Goal: Obtain resource: Download file/media

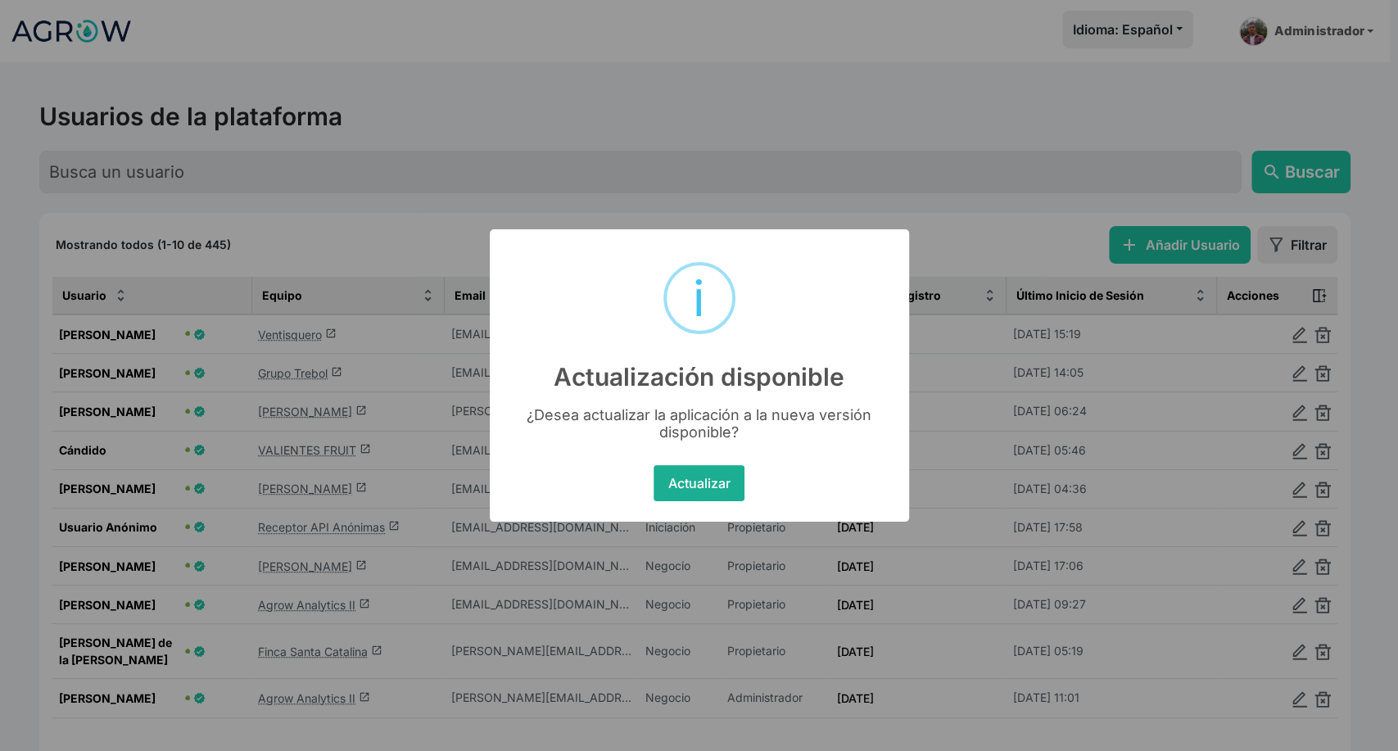
click at [683, 473] on button "Actualizar" at bounding box center [699, 483] width 91 height 36
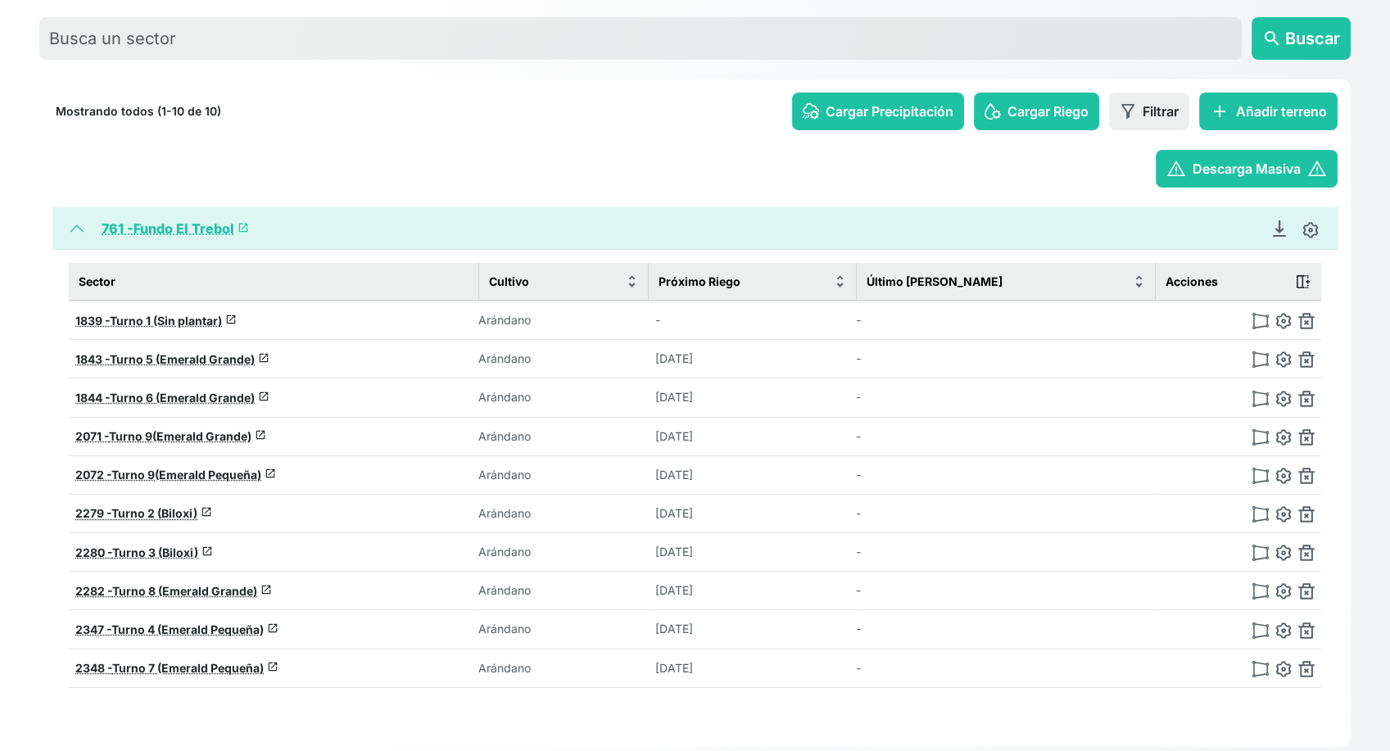
scroll to position [165, 0]
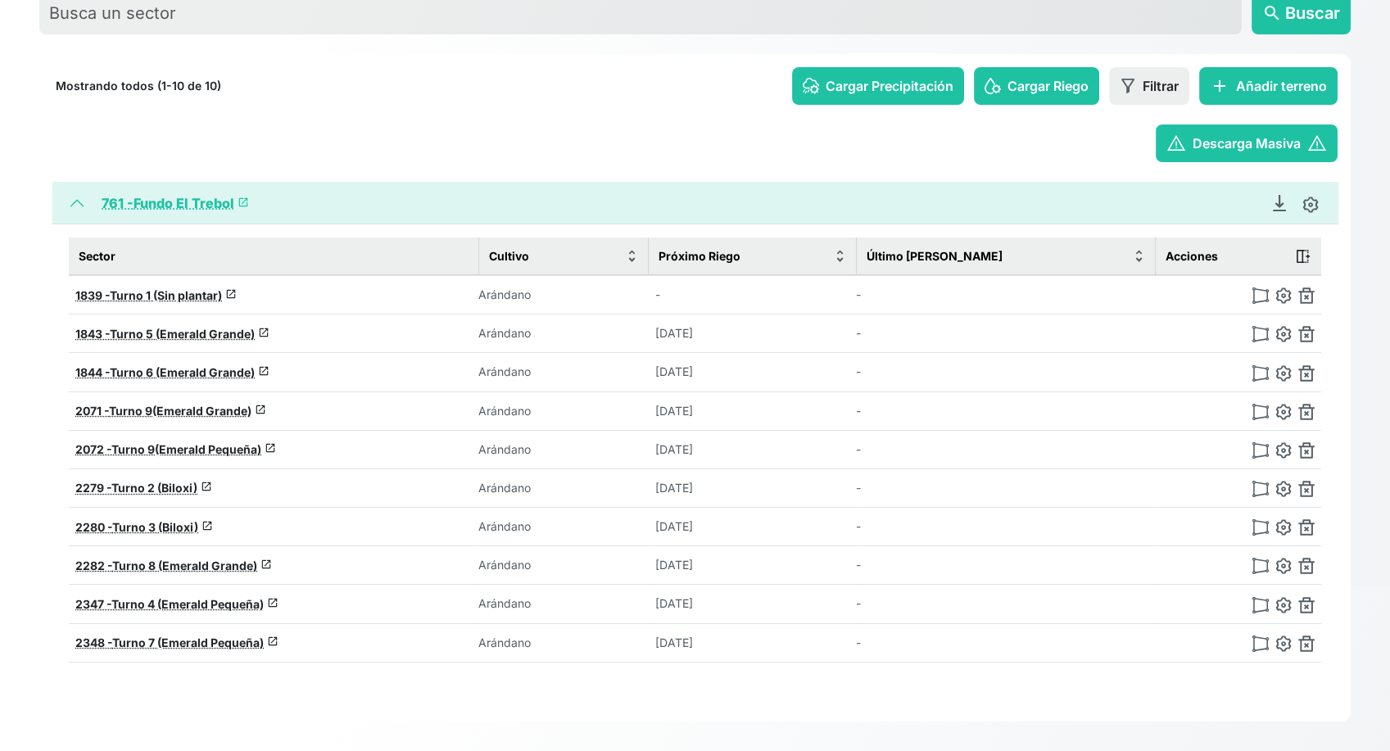
click at [178, 206] on link "761 - Fundo El Trebol launch" at bounding box center [175, 203] width 147 height 16
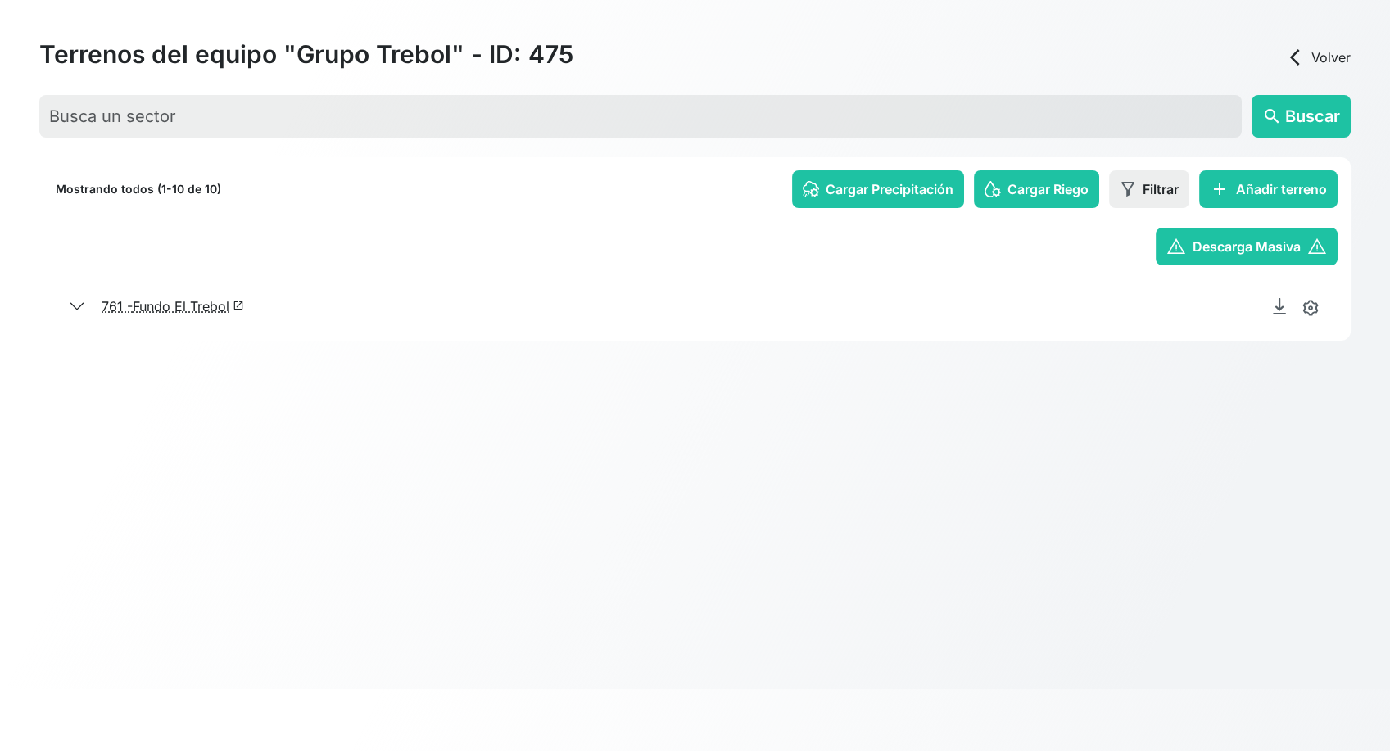
scroll to position [62, 0]
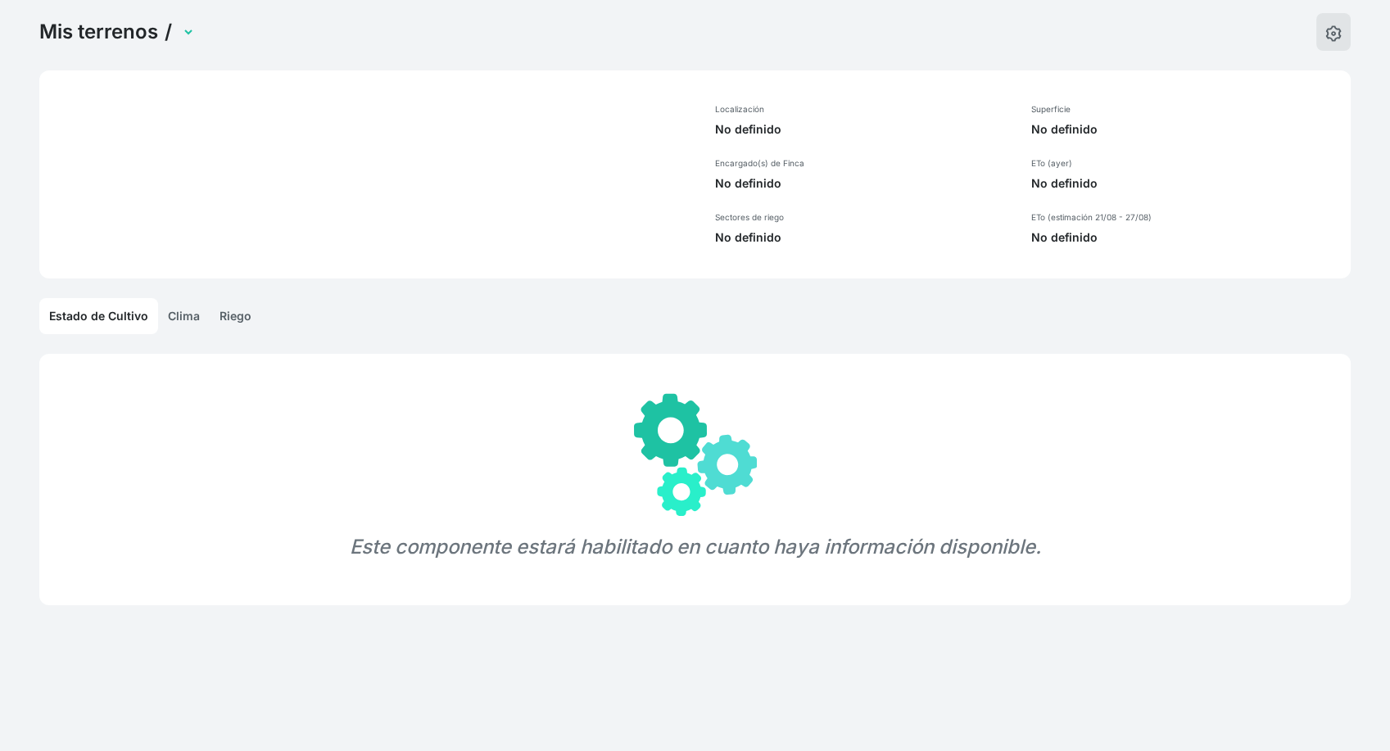
select select "761"
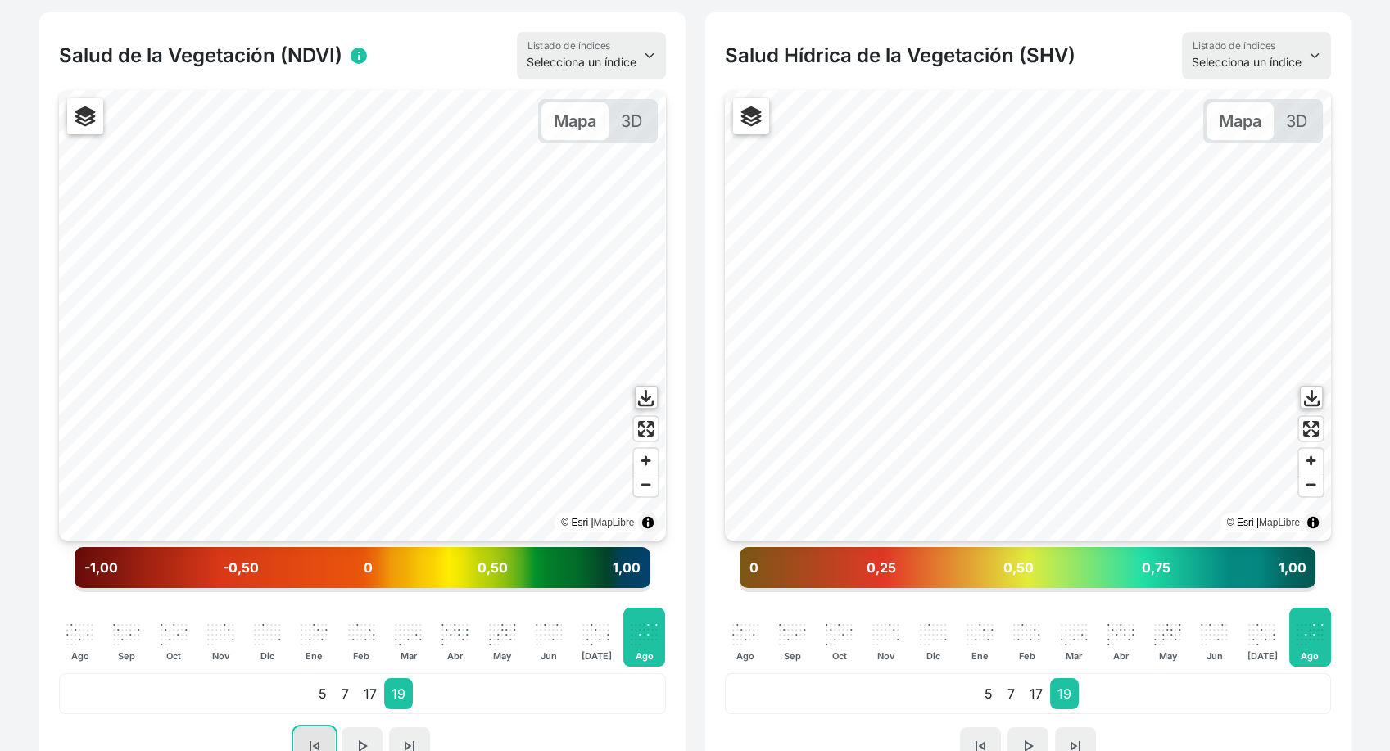
click at [309, 731] on button "skip_previous" at bounding box center [314, 746] width 41 height 38
click at [401, 736] on span "skip_next" at bounding box center [410, 746] width 20 height 20
click at [288, 740] on div "skip_previous play_arrow skip_next" at bounding box center [362, 746] width 607 height 38
click at [312, 738] on span "skip_previous" at bounding box center [315, 746] width 20 height 20
click at [315, 736] on span "skip_previous" at bounding box center [315, 746] width 20 height 20
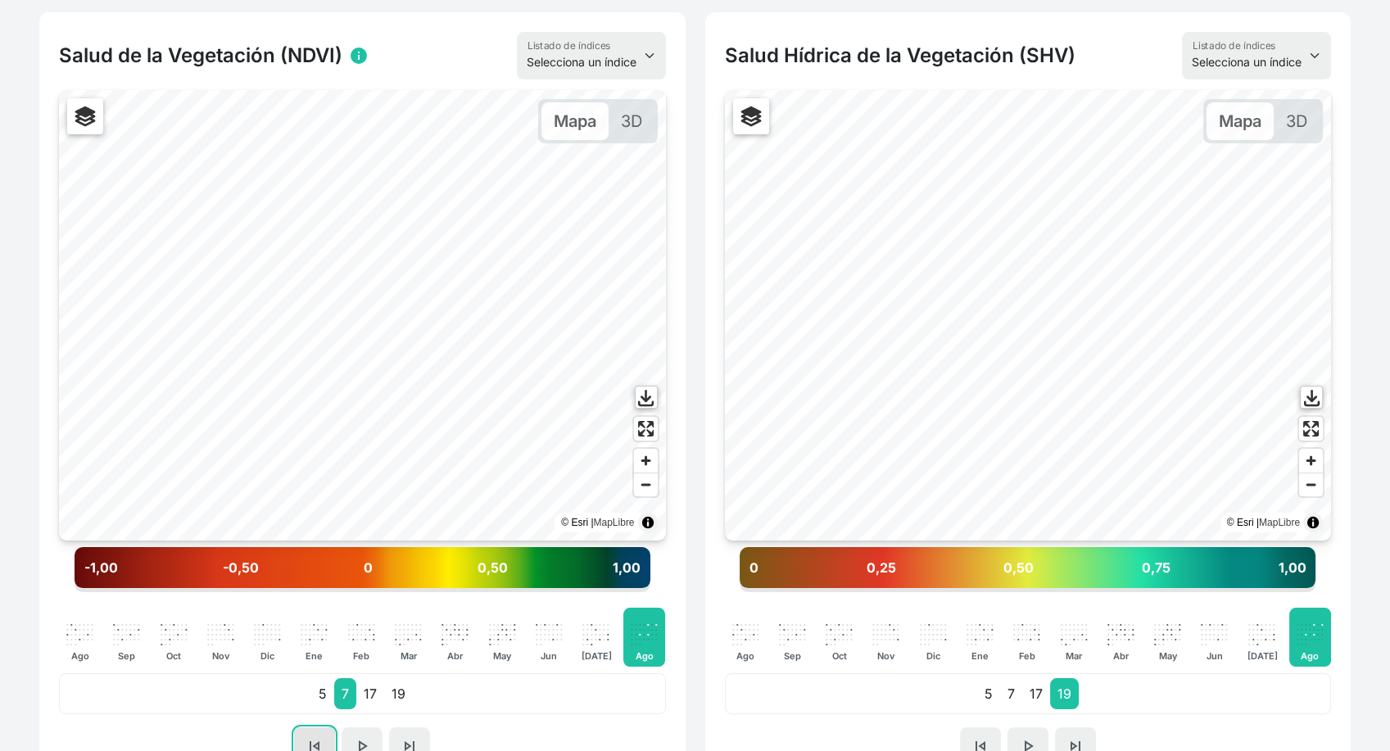
click at [315, 736] on span "skip_previous" at bounding box center [315, 746] width 20 height 20
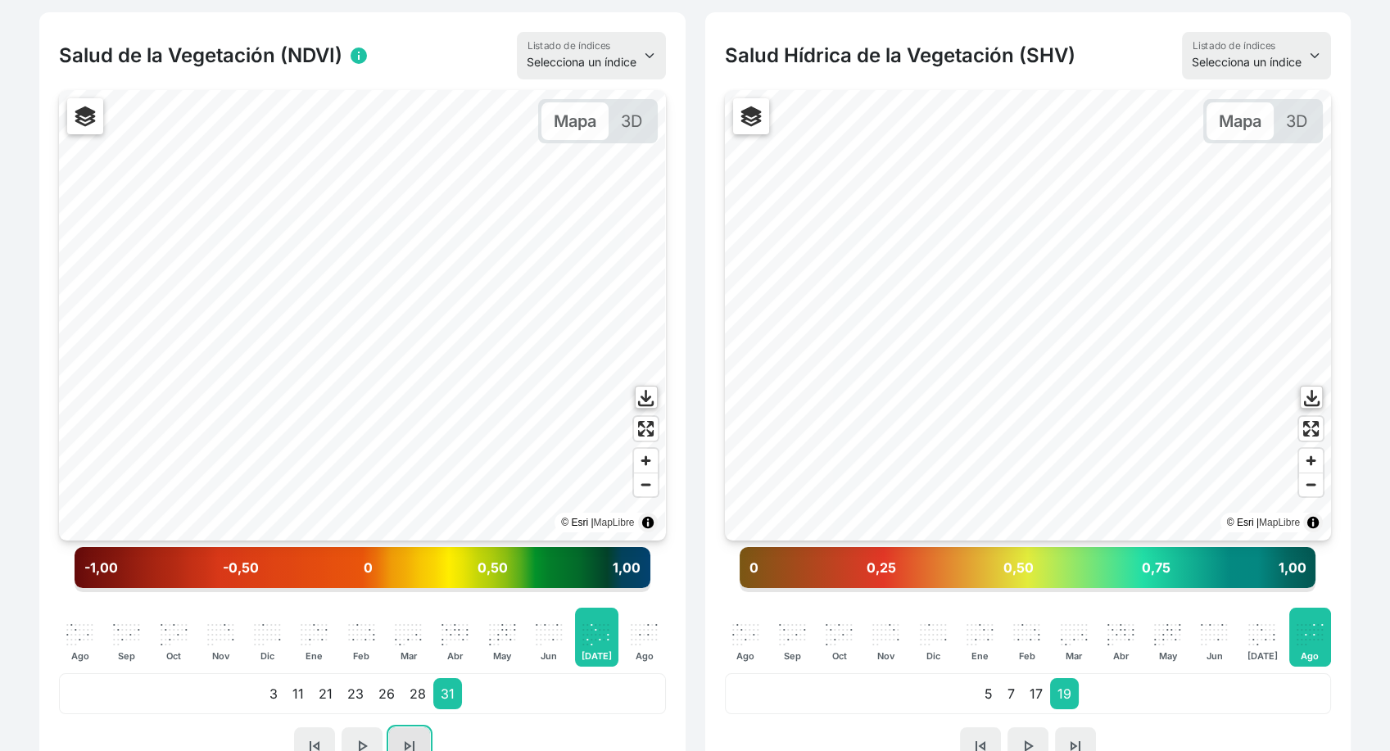
click at [406, 733] on button "skip_next" at bounding box center [409, 746] width 41 height 38
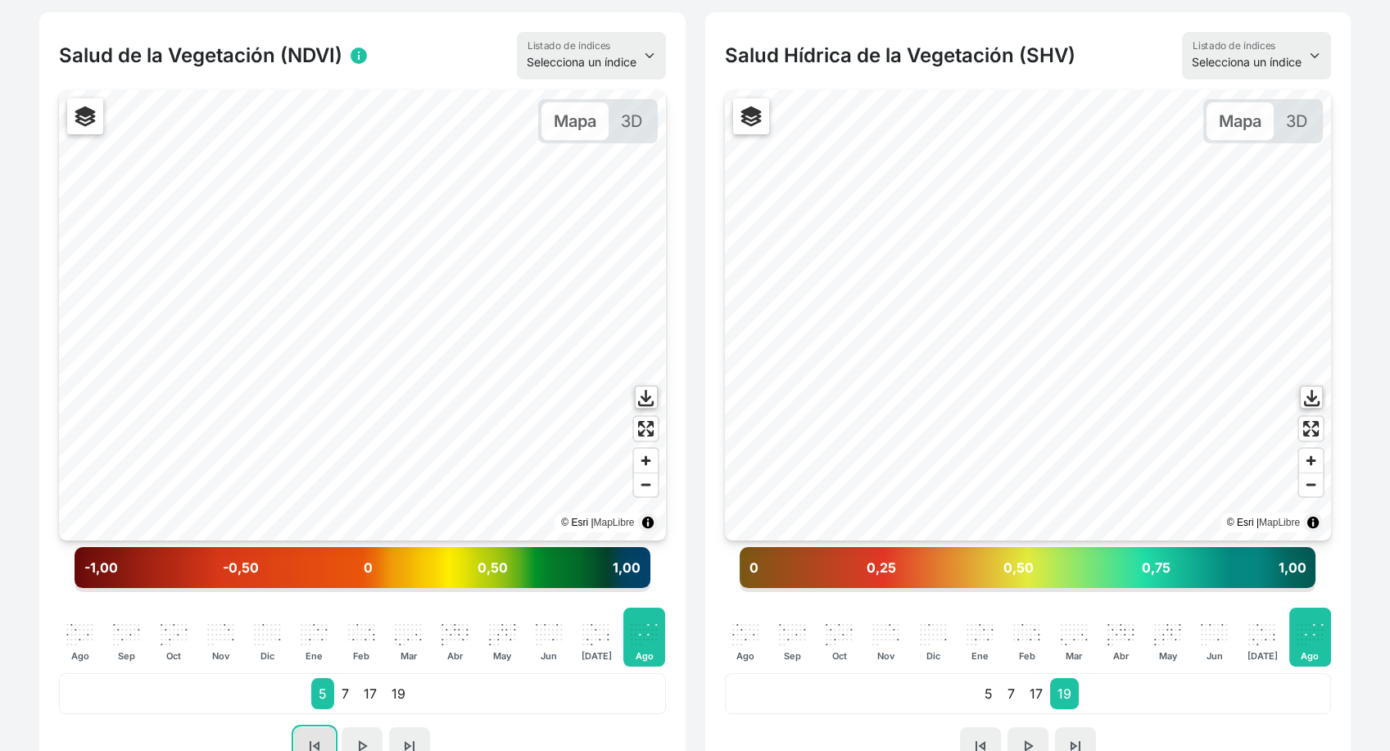
click at [309, 736] on span "skip_previous" at bounding box center [315, 746] width 20 height 20
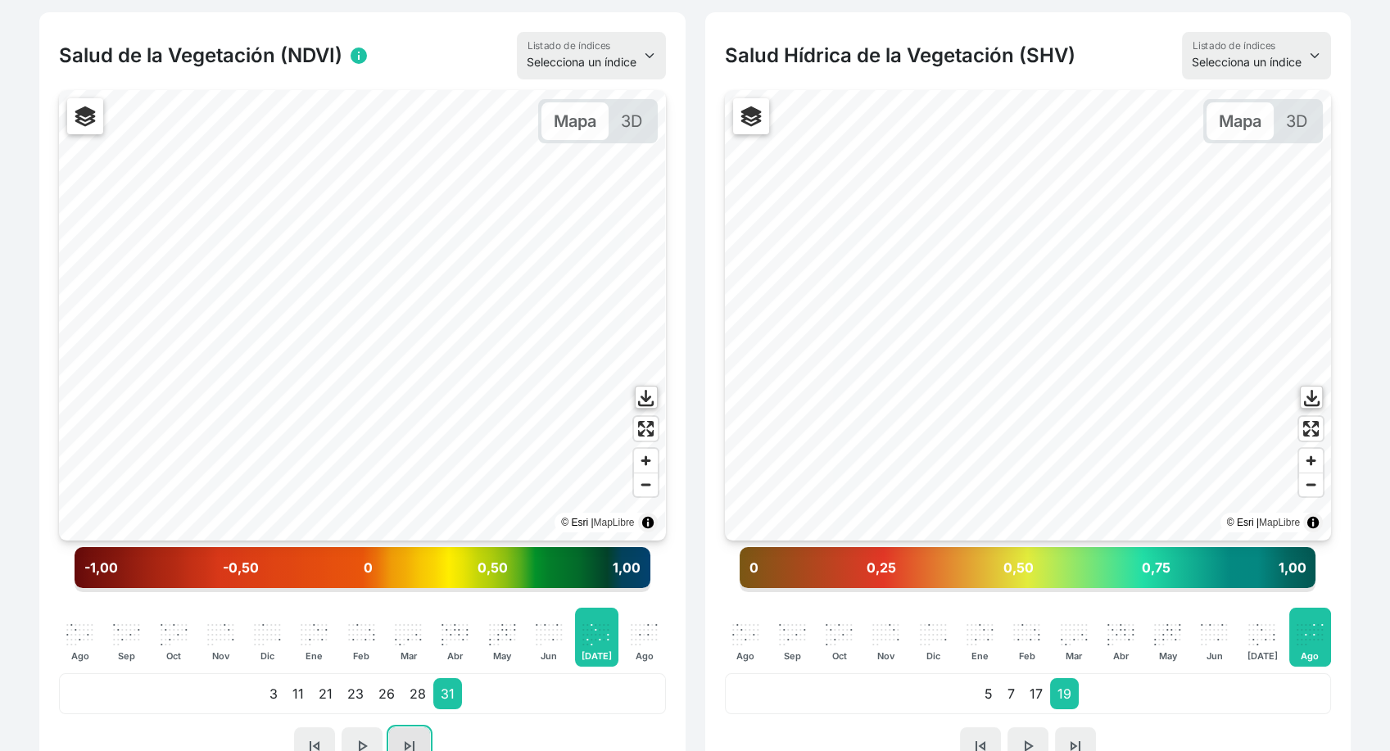
click at [413, 743] on span "skip_next" at bounding box center [410, 746] width 20 height 20
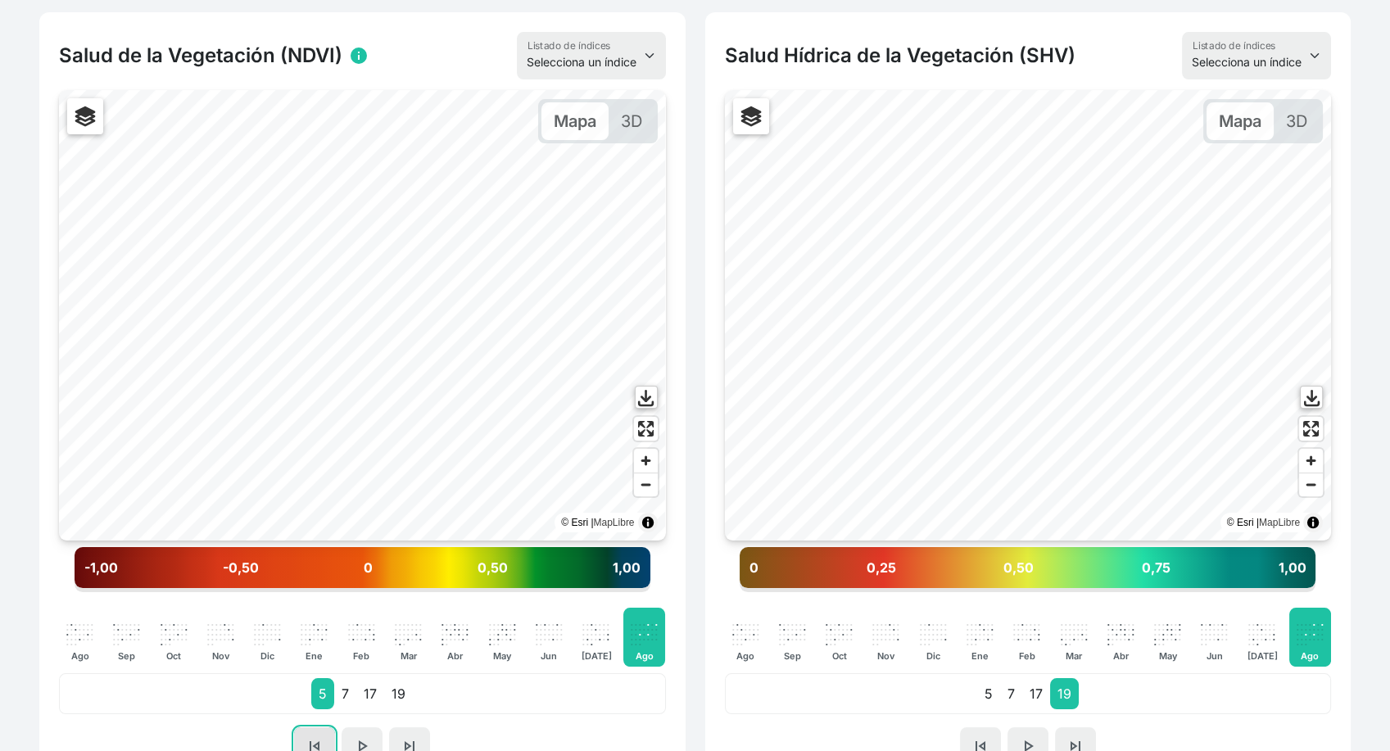
click at [296, 738] on button "skip_previous" at bounding box center [314, 746] width 41 height 38
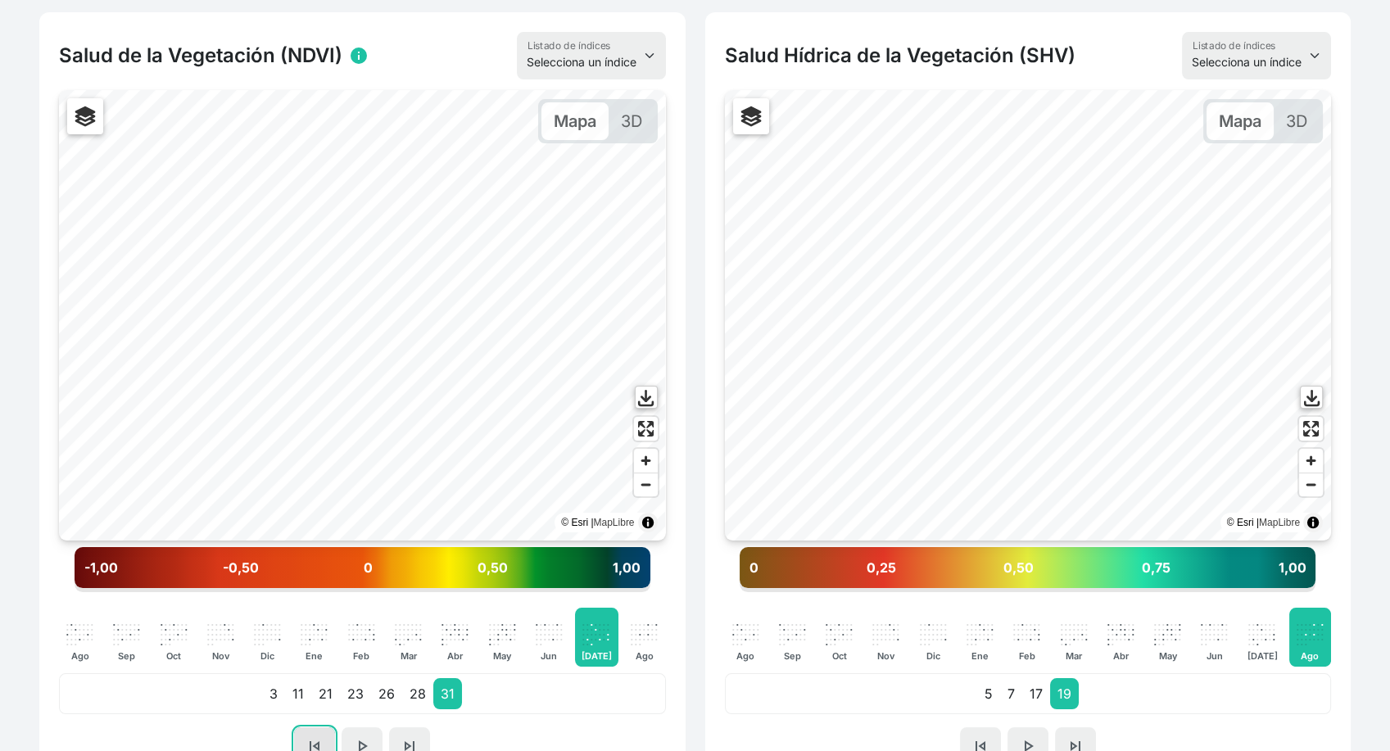
click at [303, 736] on button "skip_previous" at bounding box center [314, 746] width 41 height 38
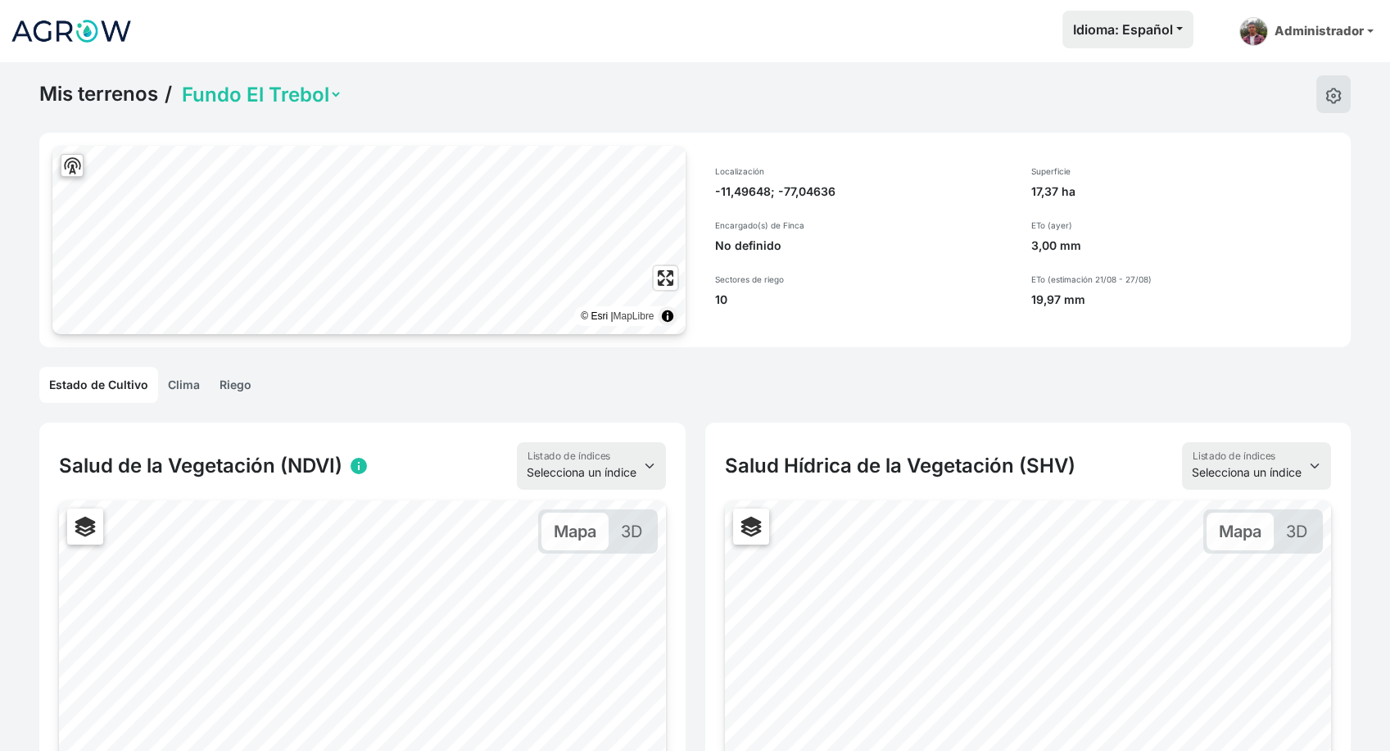
click at [229, 382] on link "Riego" at bounding box center [236, 385] width 52 height 36
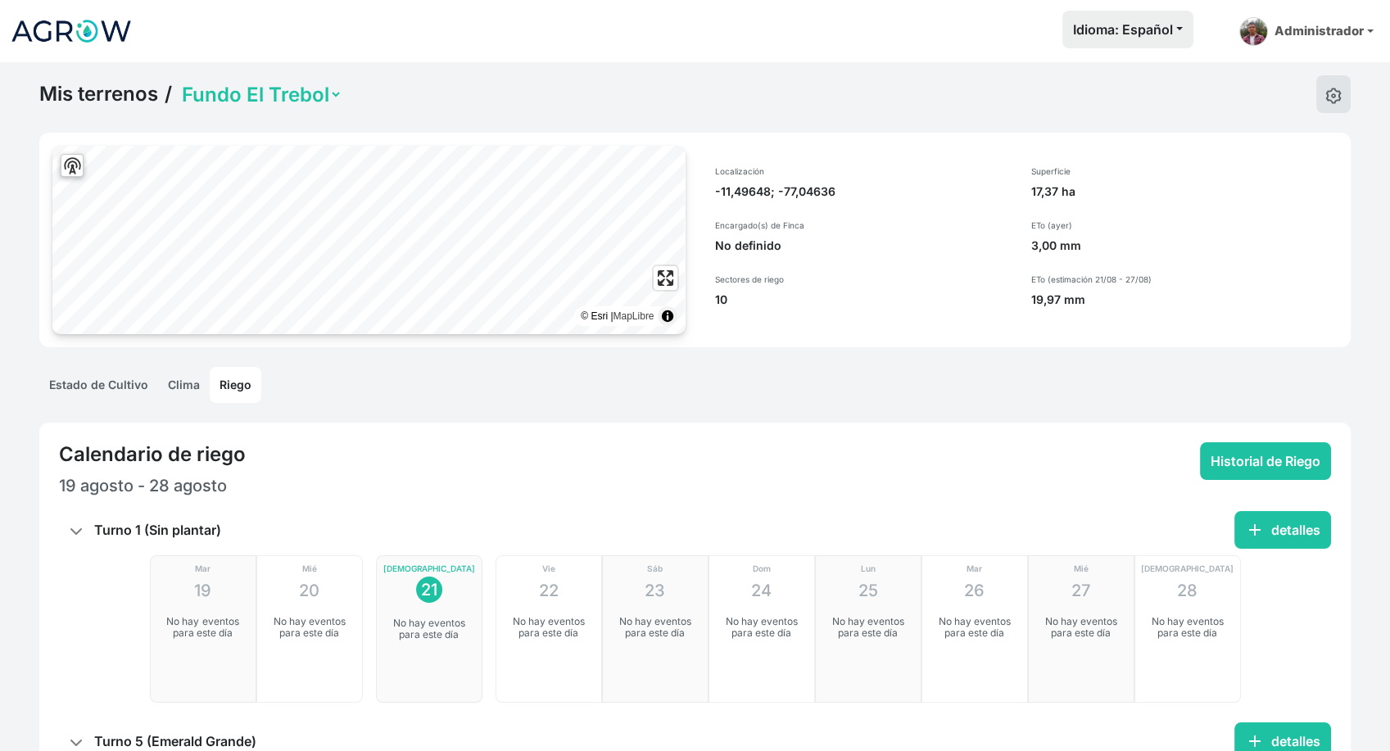
click at [197, 390] on link "Clima" at bounding box center [184, 385] width 52 height 36
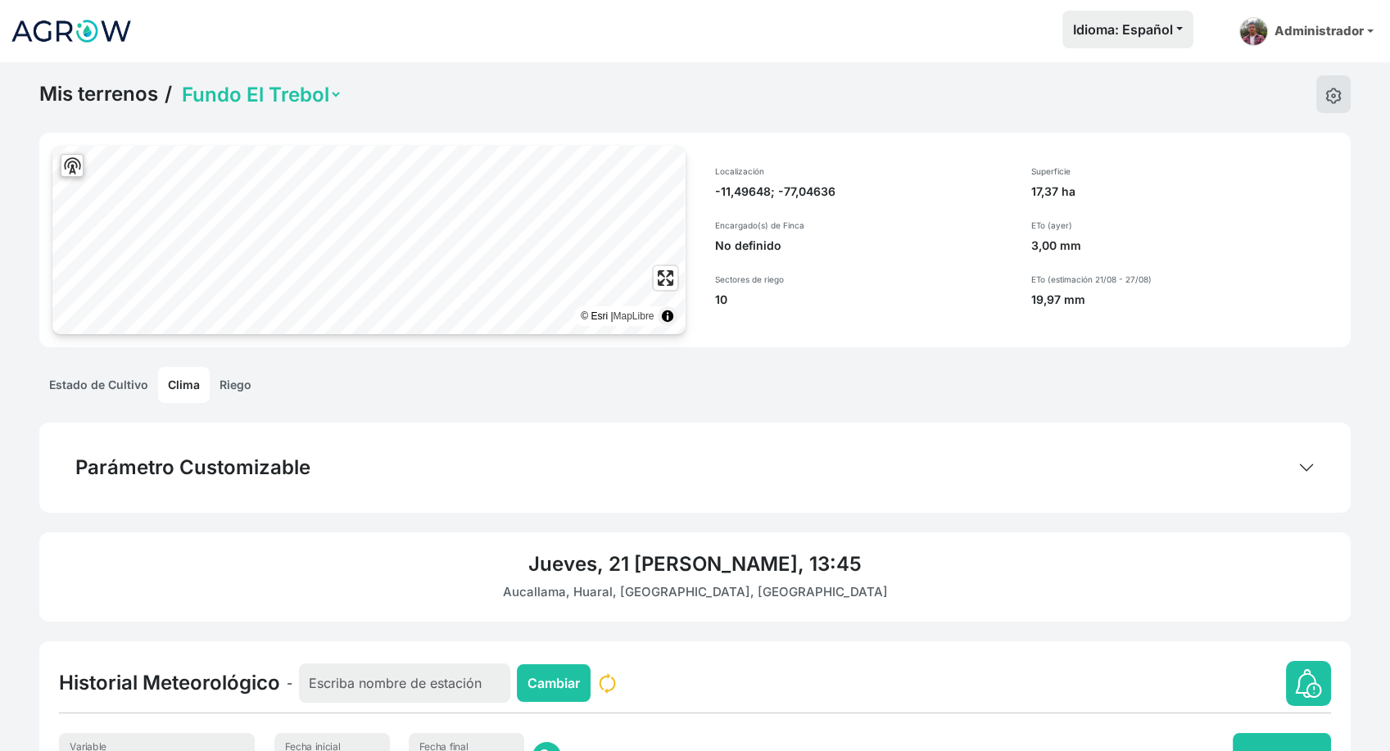
click at [138, 383] on link "Estado de Cultivo" at bounding box center [98, 385] width 119 height 36
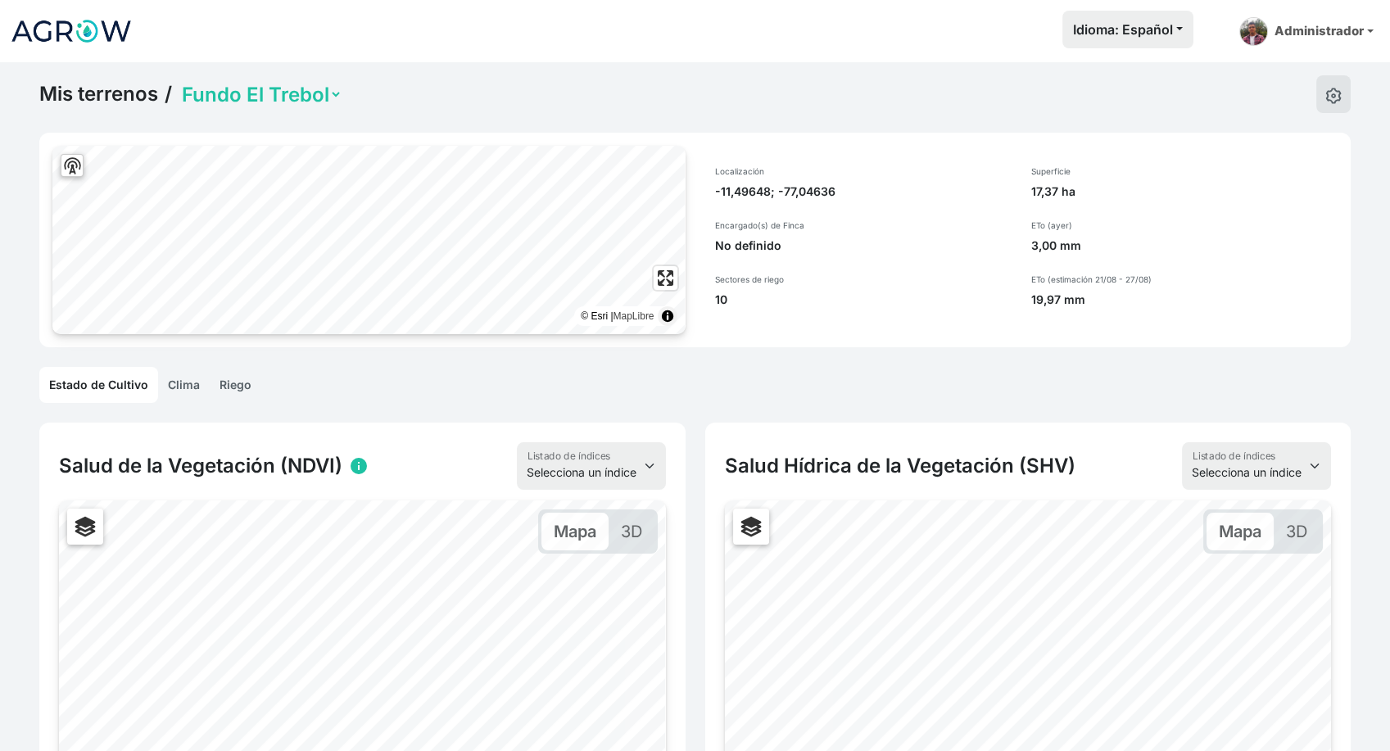
click at [120, 97] on link "Mis terrenos" at bounding box center [98, 94] width 119 height 25
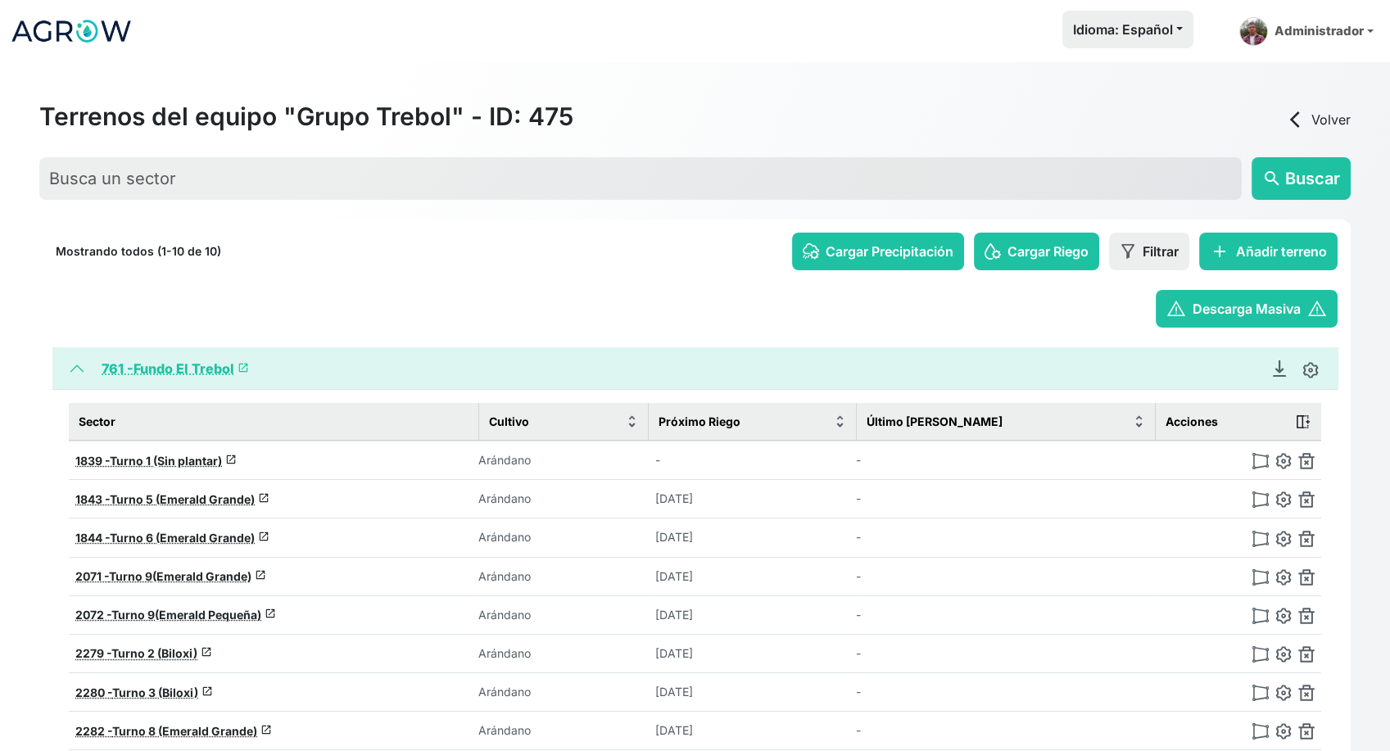
click at [1283, 376] on div "Generar Reporte de Finca Cristian León (Administrador) Gezer Amaro (Visualizado…" at bounding box center [1294, 369] width 62 height 20
click at [1278, 365] on icon "Descargar Recomendación de Riego en PDF" at bounding box center [1279, 368] width 16 height 16
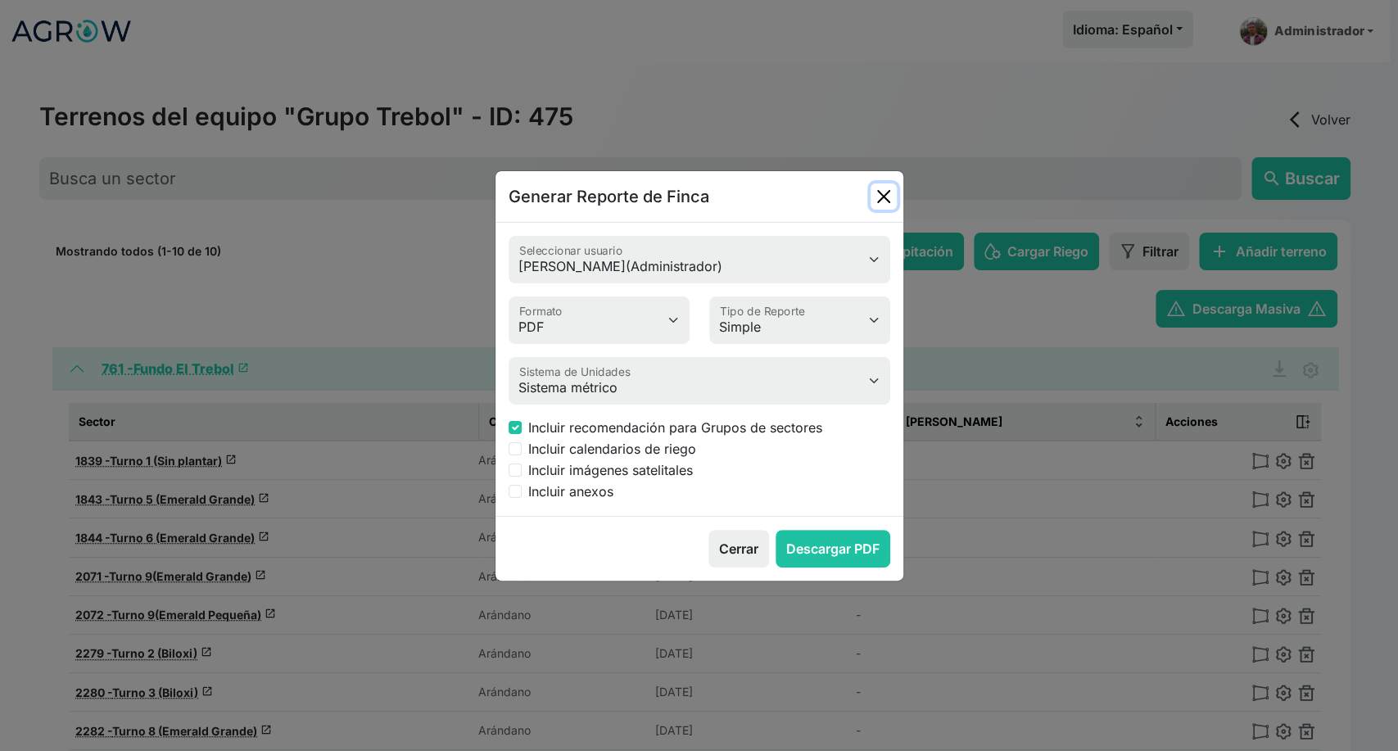
click at [885, 207] on button "Close" at bounding box center [884, 196] width 26 height 26
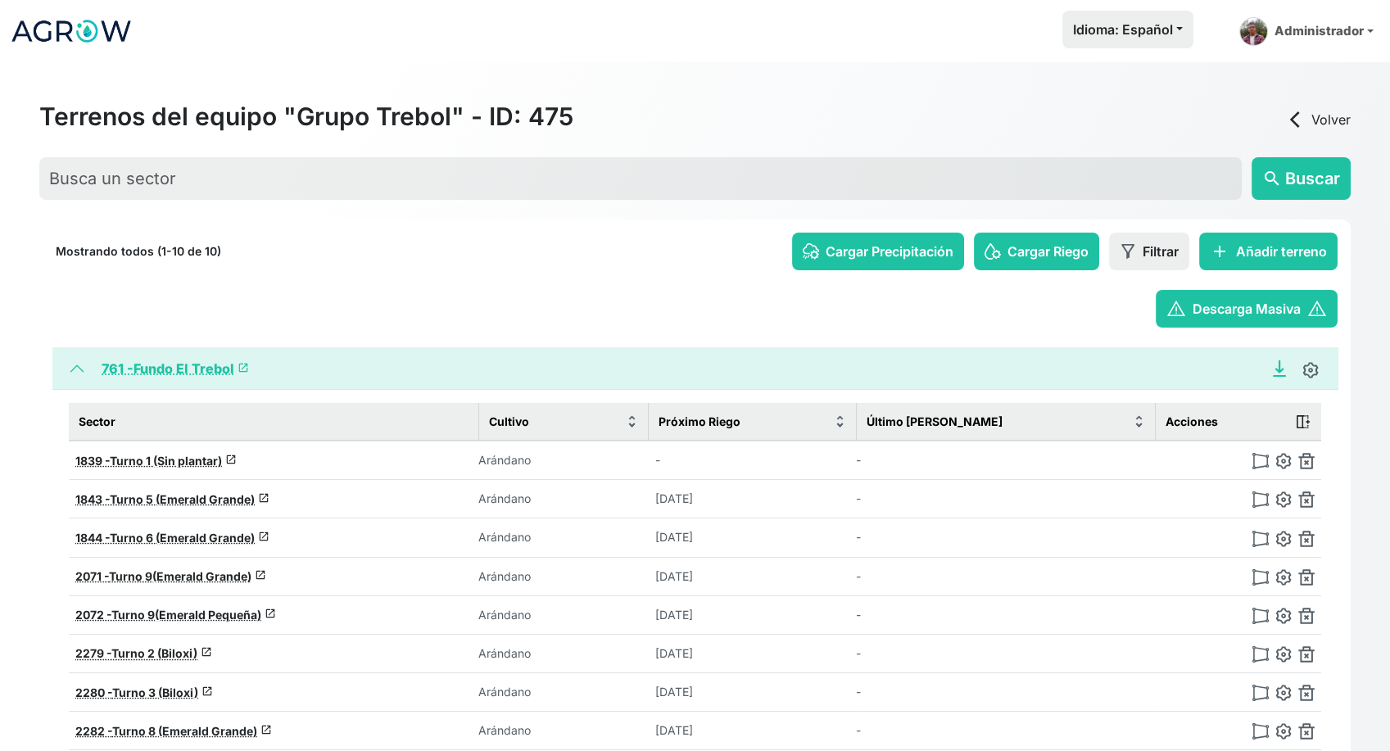
click at [1279, 371] on icon "Descargar Recomendación de Riego en PDF" at bounding box center [1279, 366] width 7 height 11
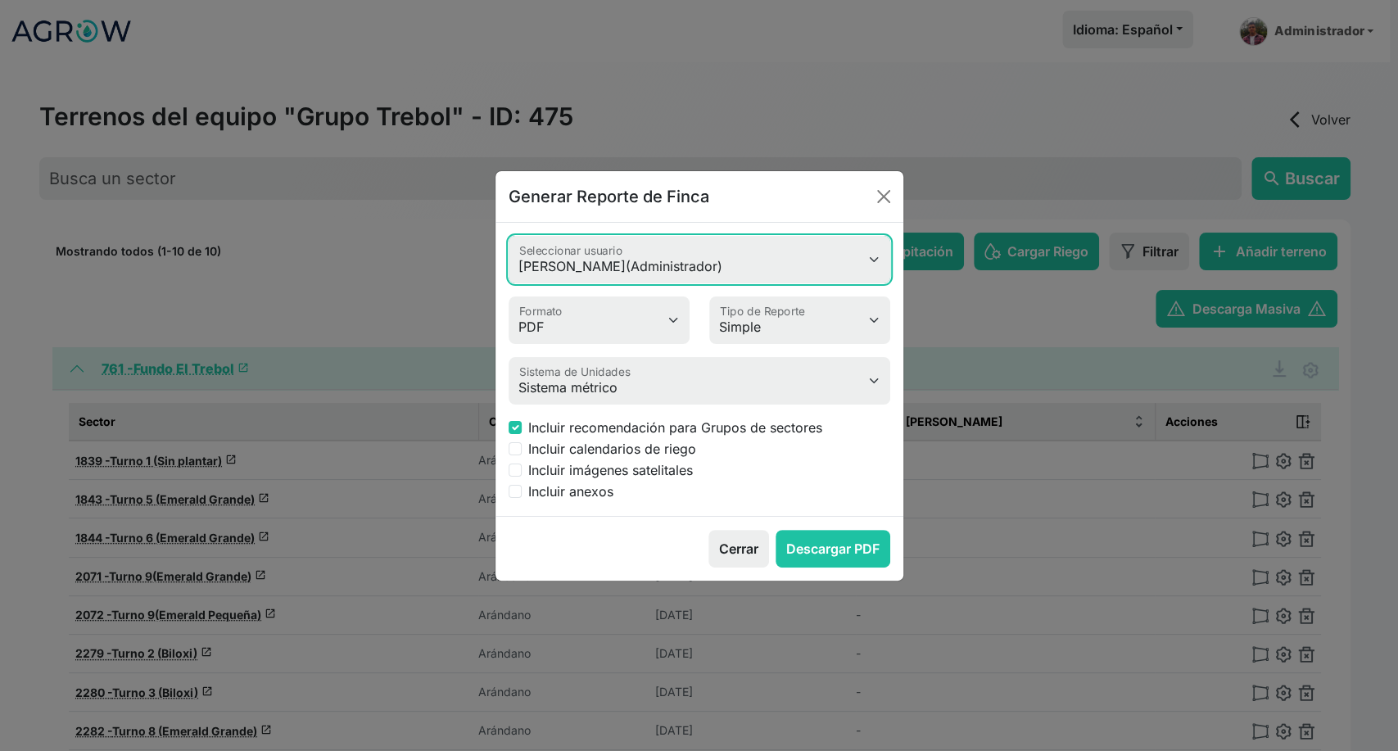
click at [627, 266] on select "Cristian León (Administrador) Gezer Amaro (Visualizador) Jhocelin Vilchez Bruno…" at bounding box center [700, 260] width 382 height 48
click at [509, 236] on select "Cristian León (Administrador) Gezer Amaro (Visualizador) Jhocelin Vilchez Bruno…" at bounding box center [700, 260] width 382 height 48
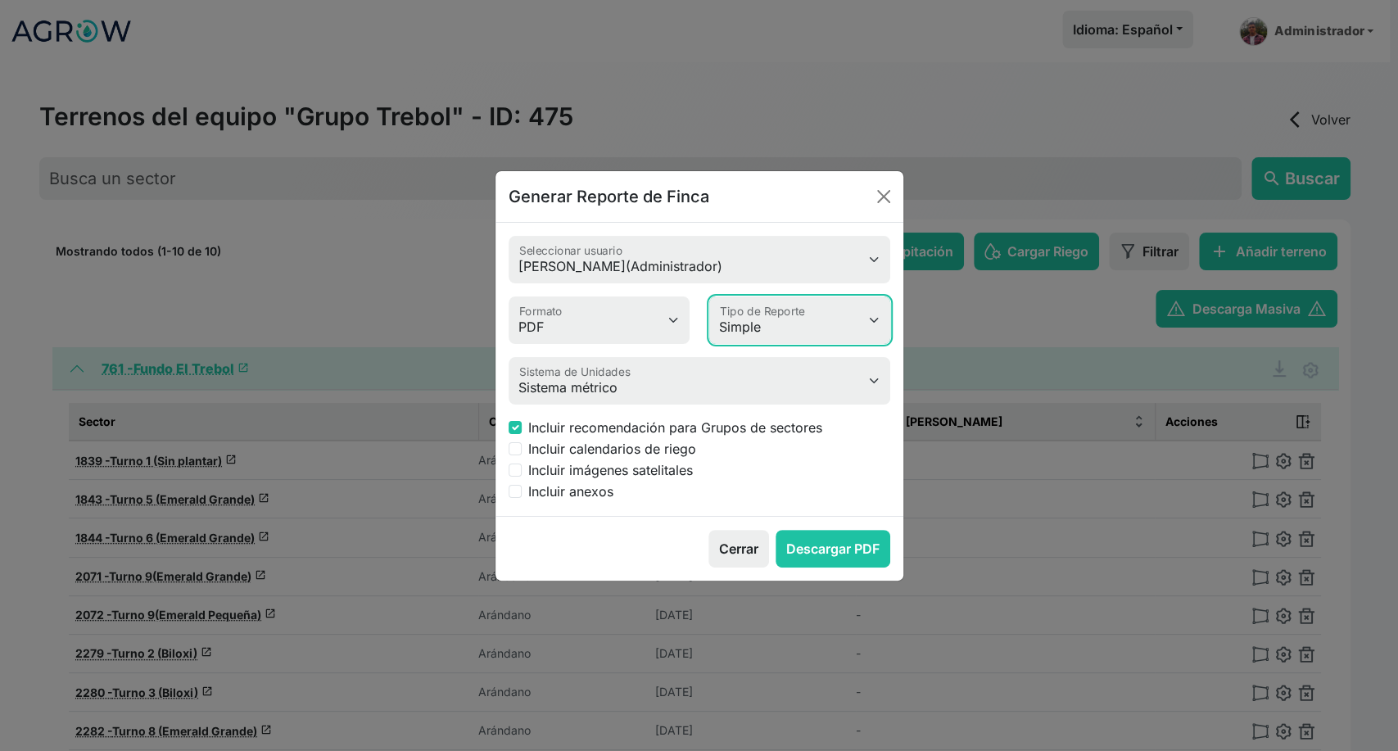
click at [771, 331] on select "Simple Avanzado" at bounding box center [799, 321] width 181 height 48
select select "advanced"
click at [709, 297] on select "Simple Avanzado" at bounding box center [799, 321] width 181 height 48
click at [805, 550] on button "Descargar PDF" at bounding box center [833, 549] width 115 height 38
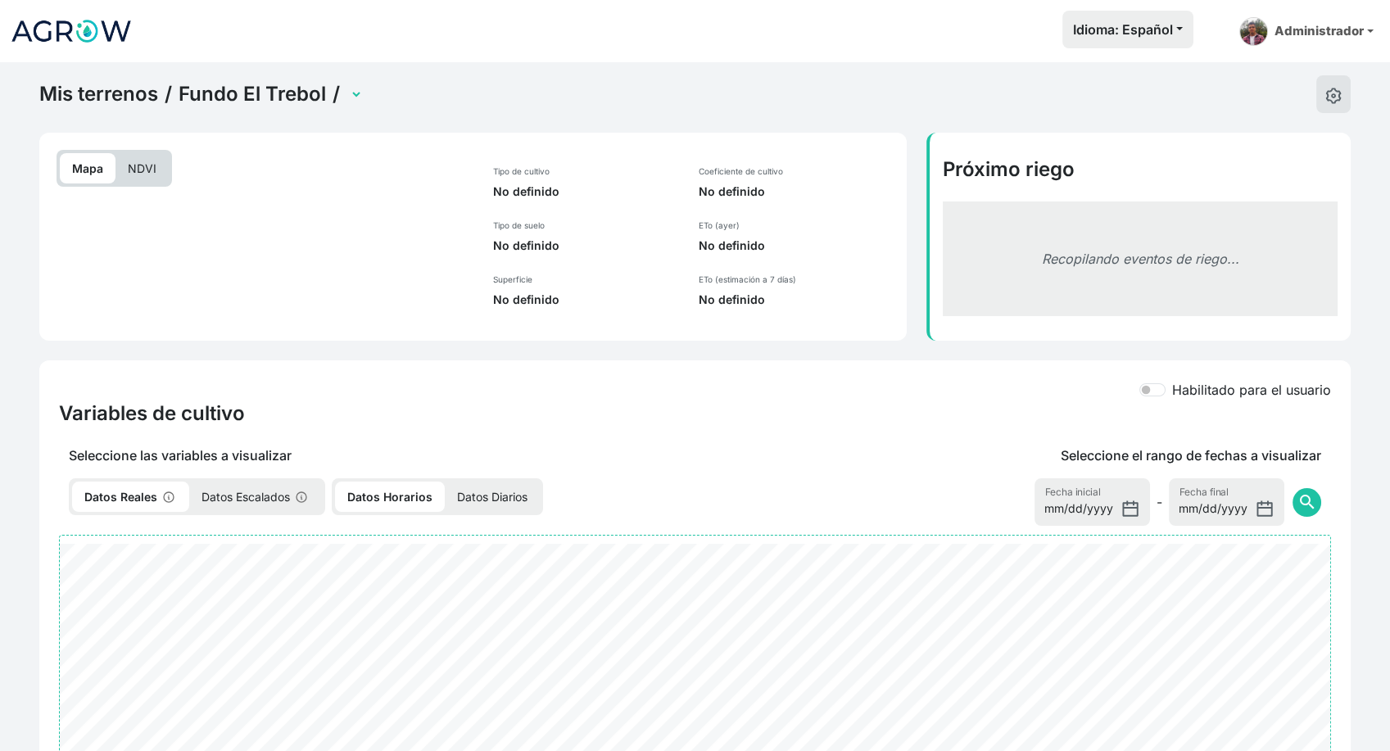
select select "1843"
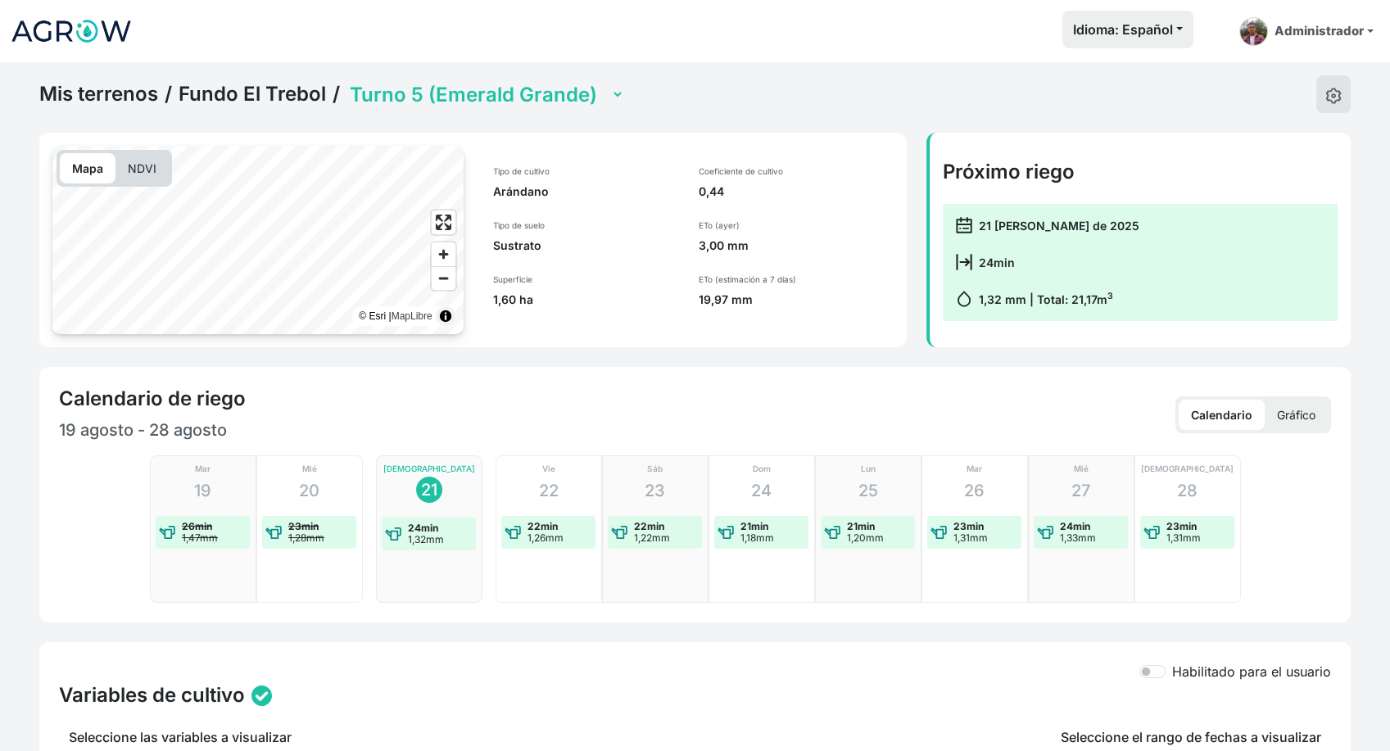
click at [1314, 412] on p "Gráfico" at bounding box center [1296, 415] width 63 height 30
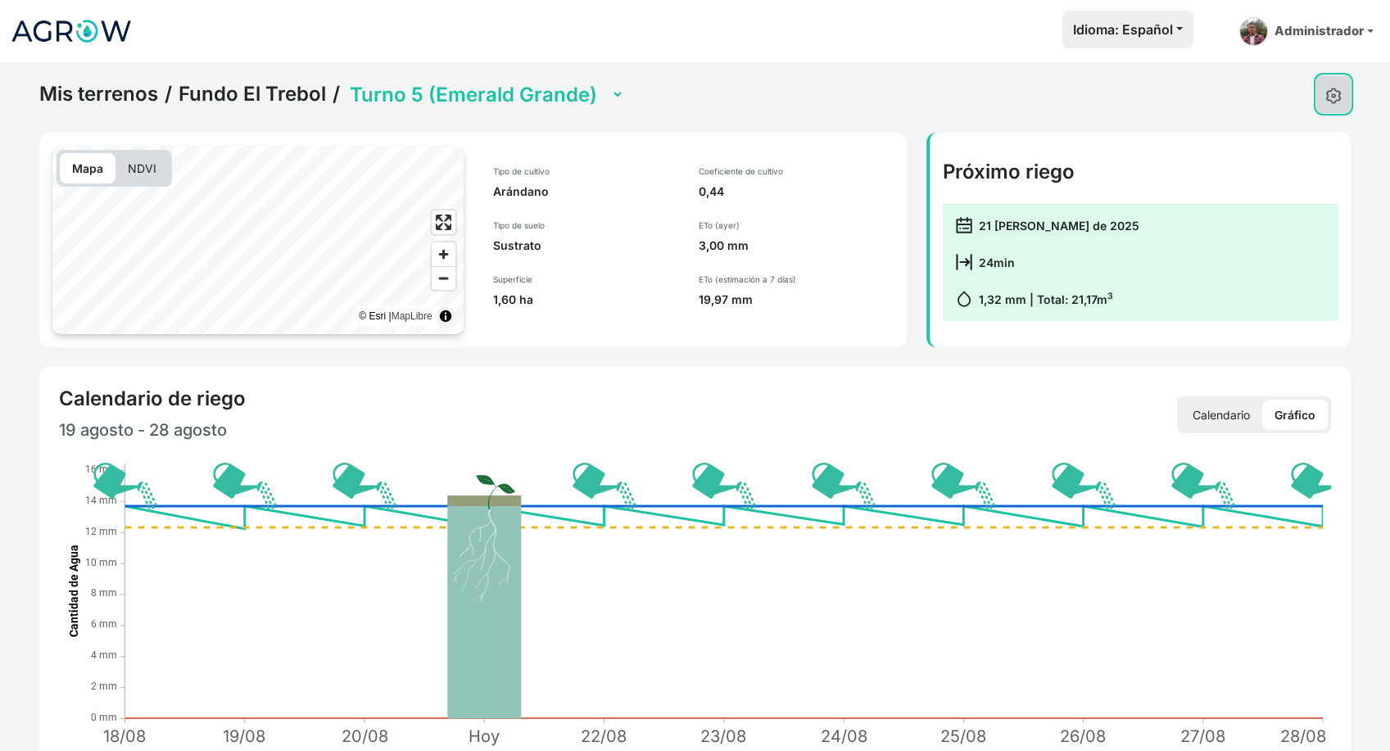
click at [1324, 88] on button at bounding box center [1333, 94] width 34 height 38
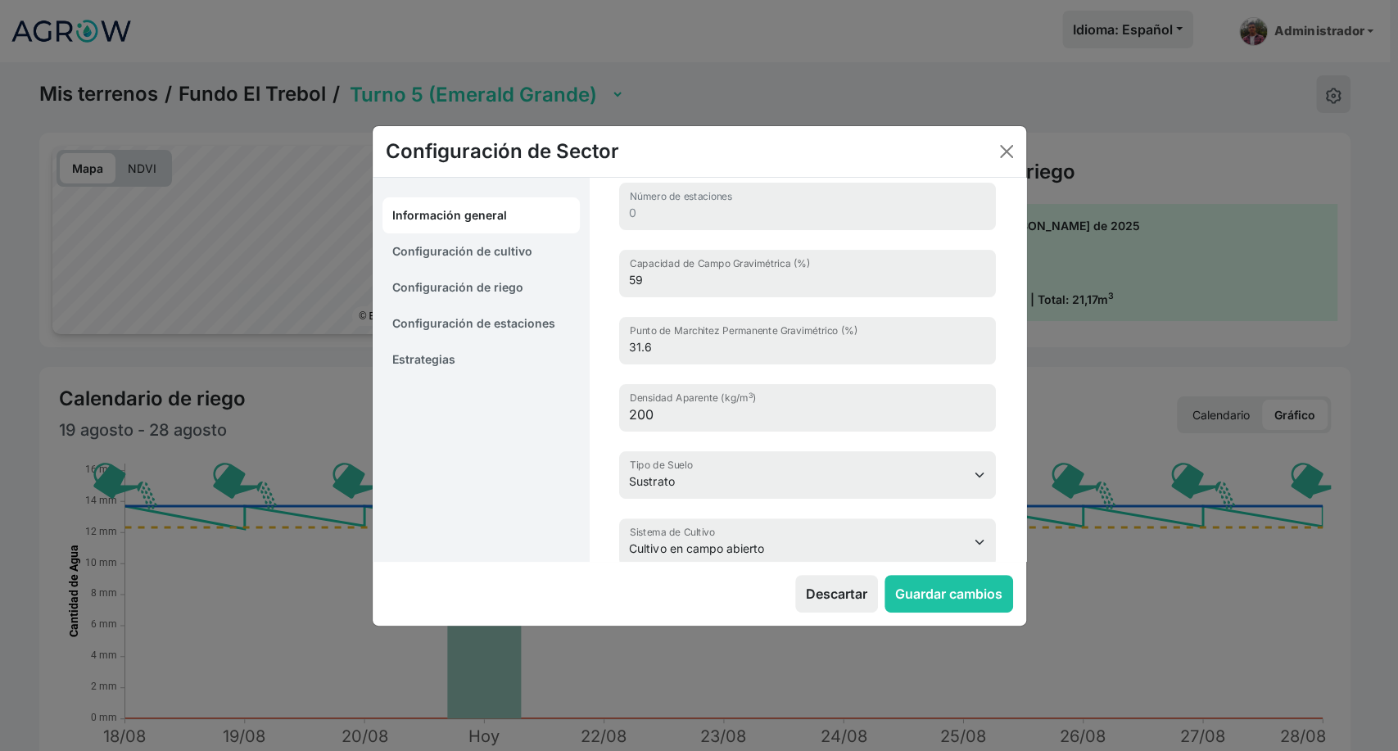
scroll to position [260, 0]
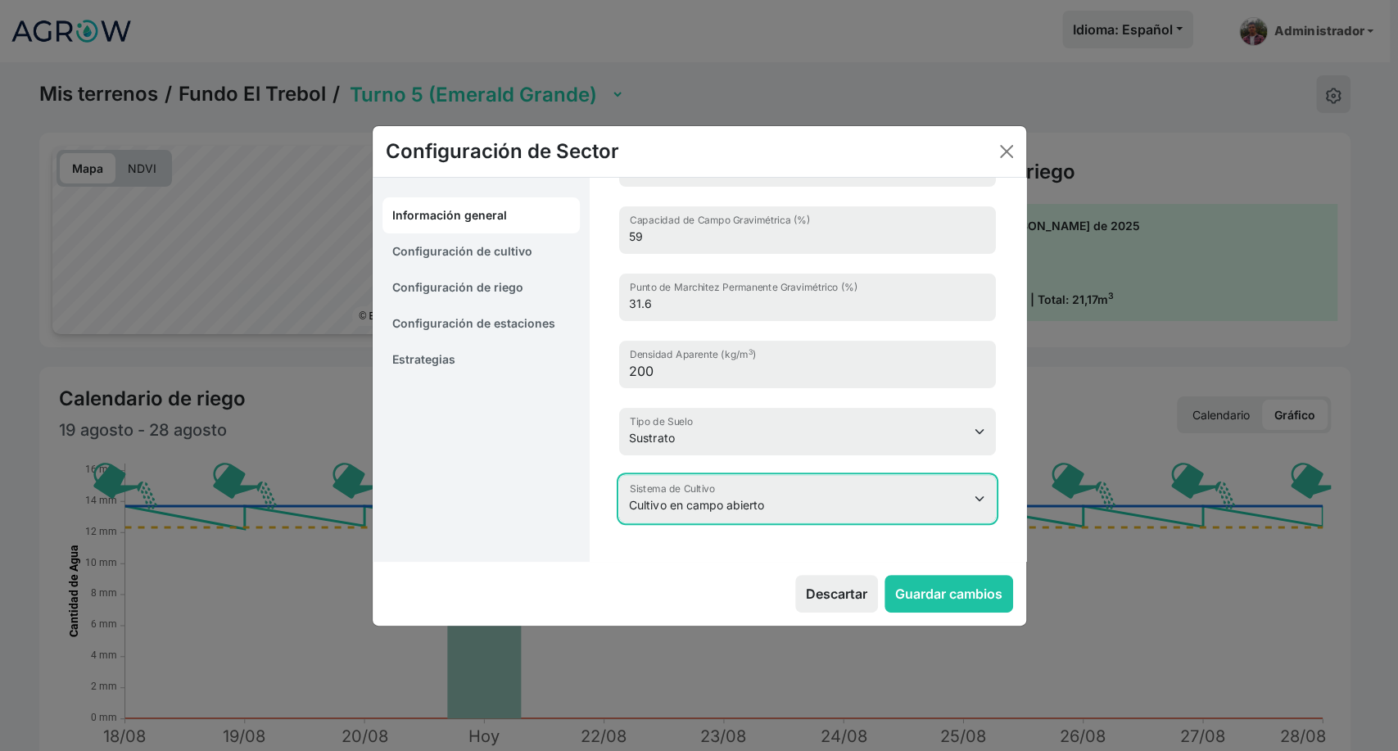
click at [899, 497] on select "Cultivo en campo abierto Invernadero" at bounding box center [807, 499] width 377 height 48
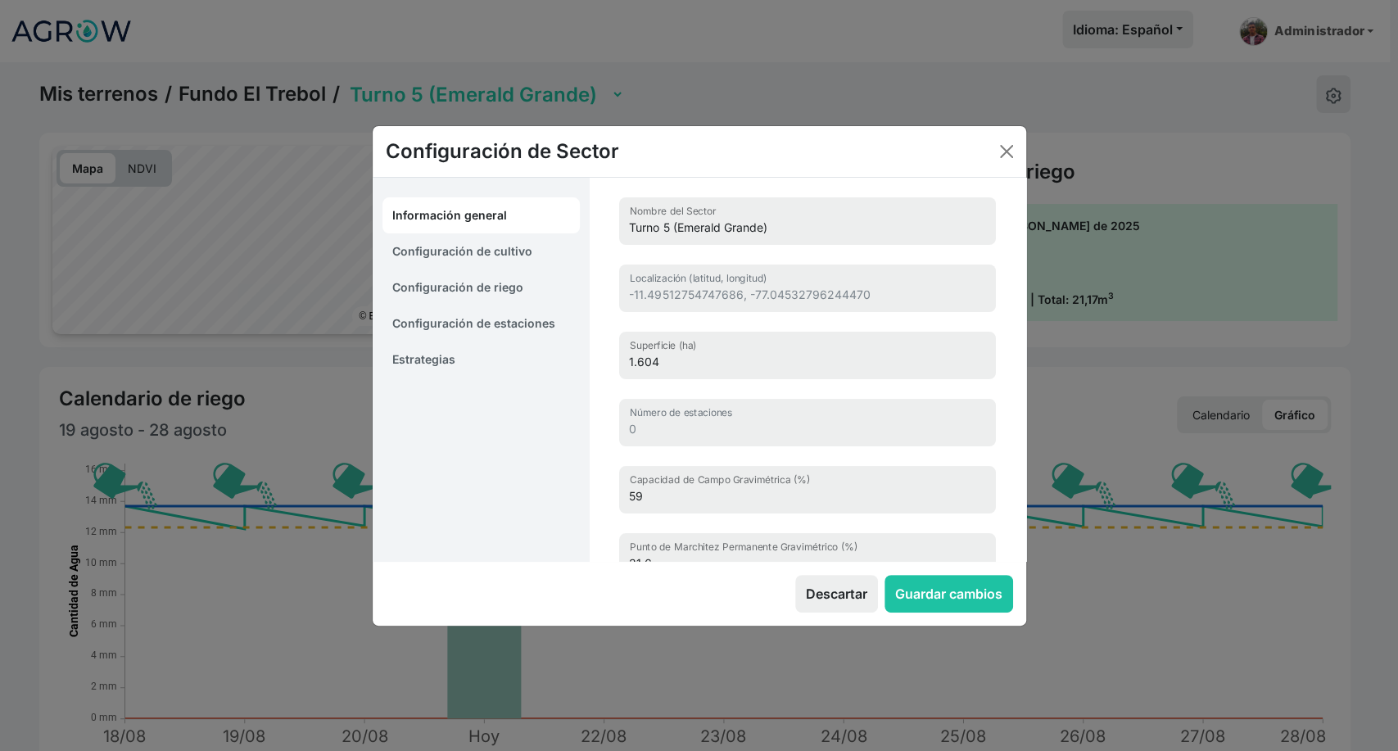
scroll to position [0, 0]
click at [524, 257] on link "Configuración de cultivo" at bounding box center [482, 251] width 198 height 36
select select "16210"
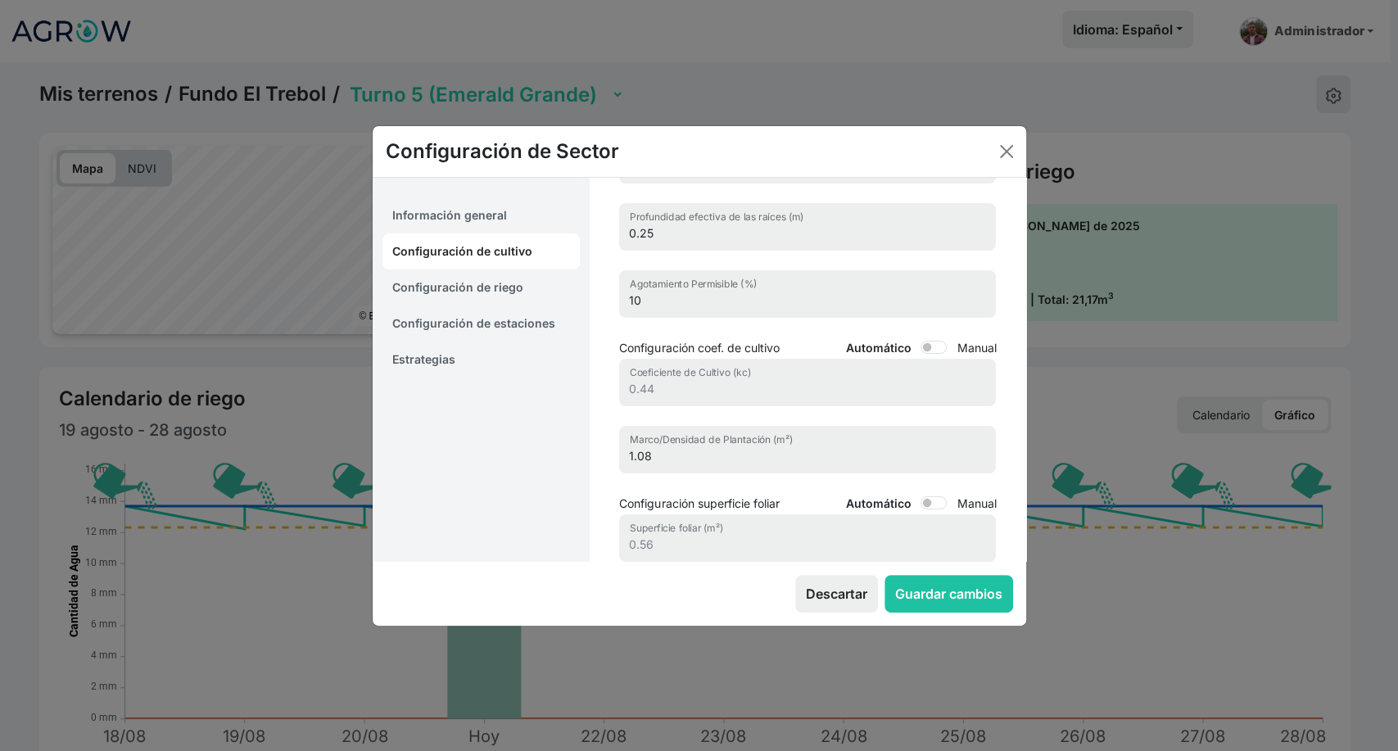
scroll to position [182, 0]
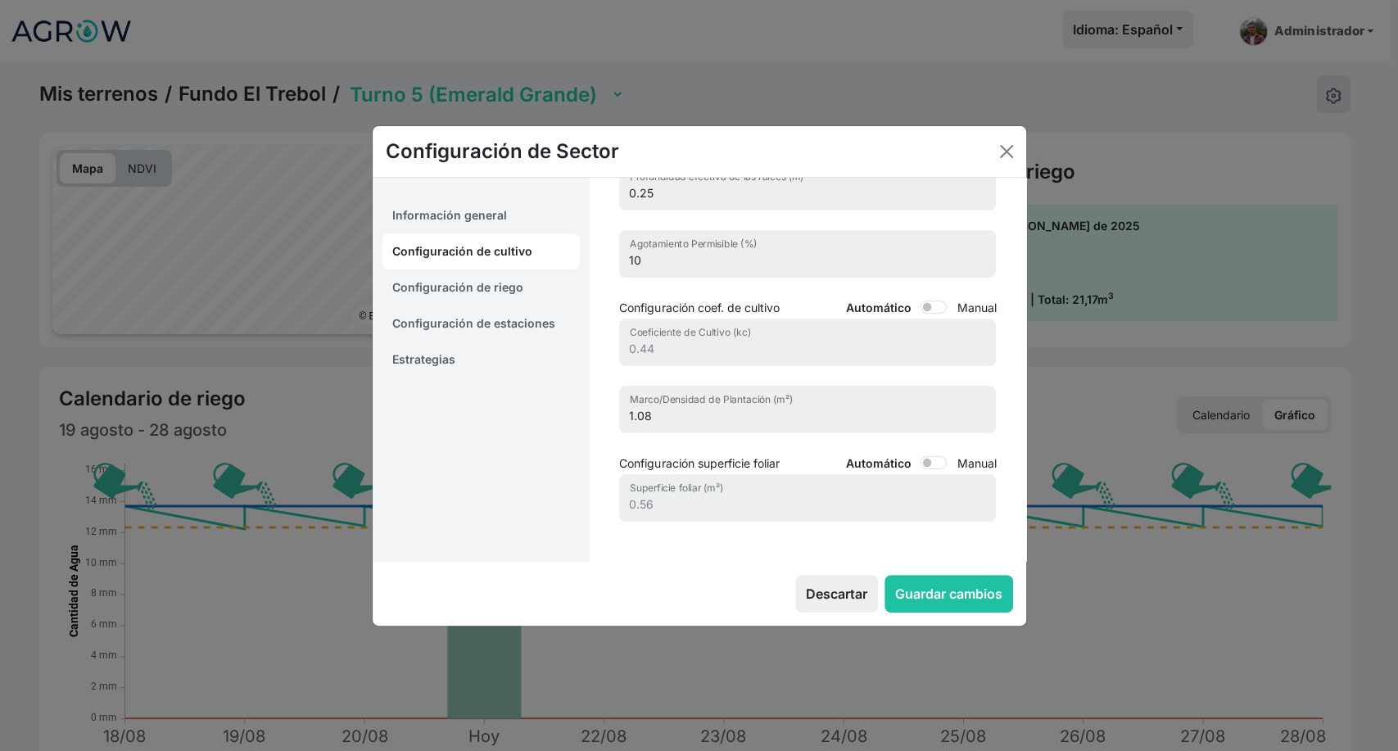
click at [496, 278] on link "Configuración de riego" at bounding box center [482, 287] width 198 height 36
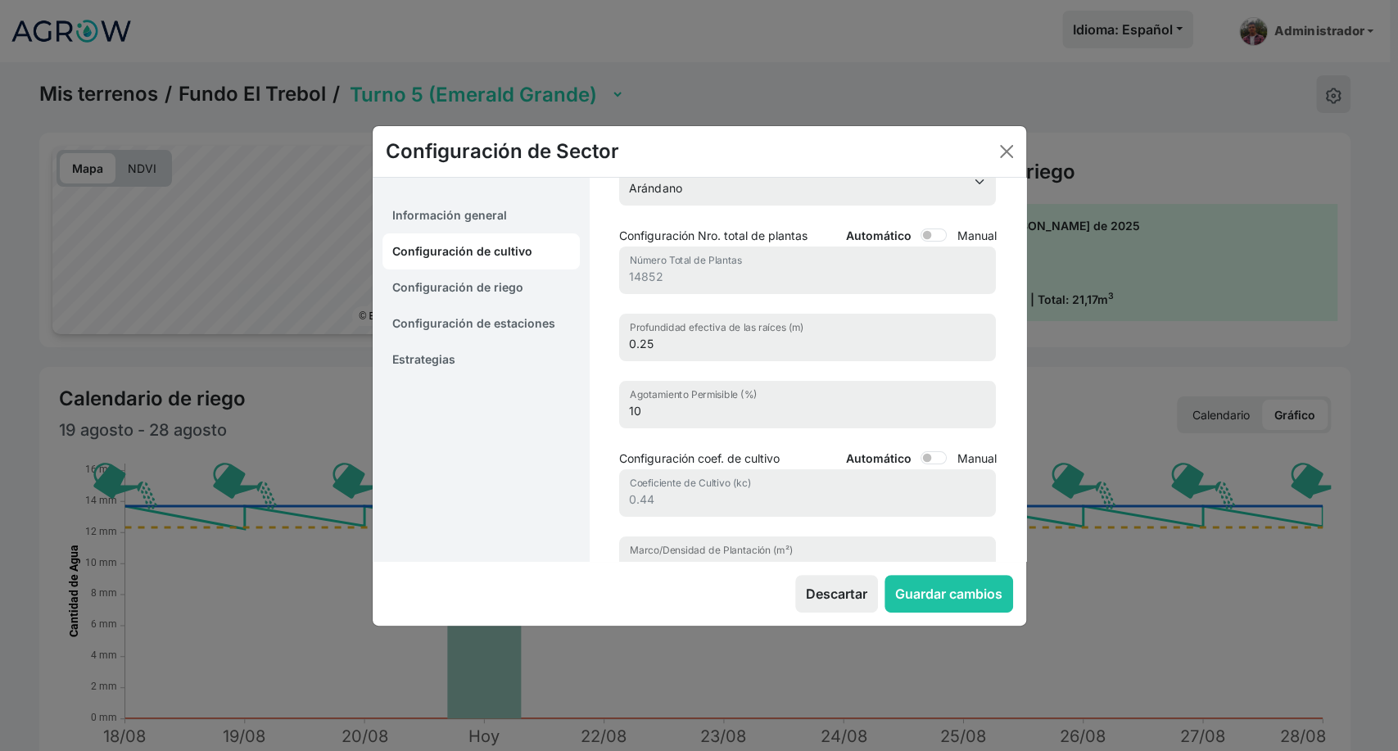
select select "8"
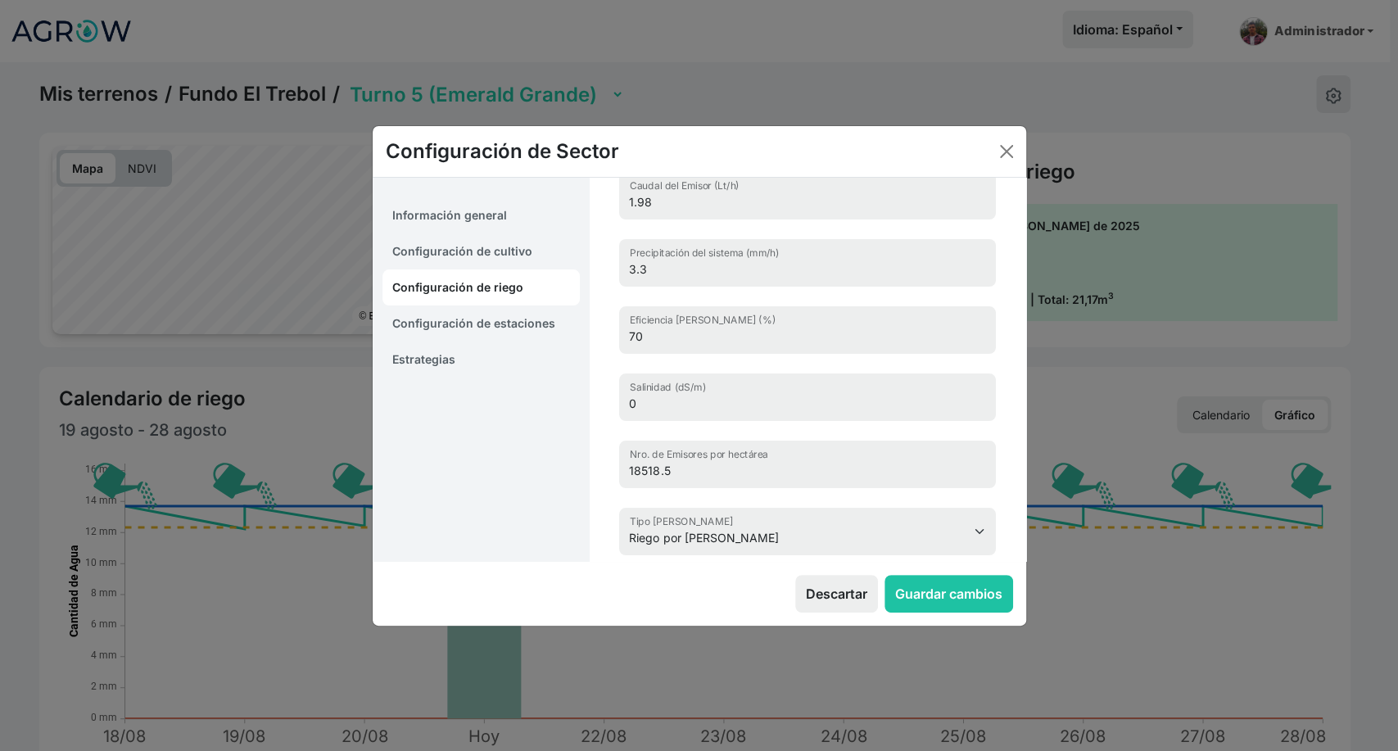
scroll to position [39, 0]
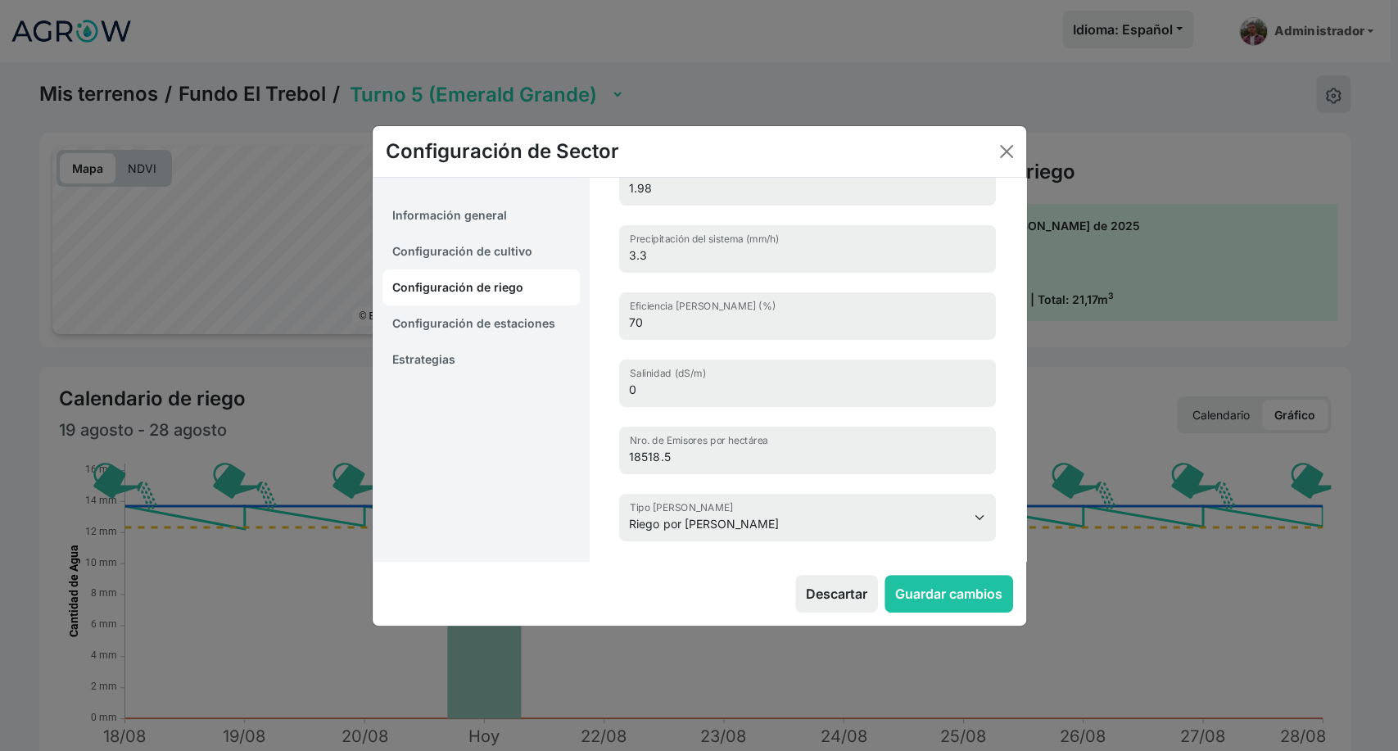
click at [526, 328] on link "Configuración de estaciones" at bounding box center [482, 324] width 198 height 36
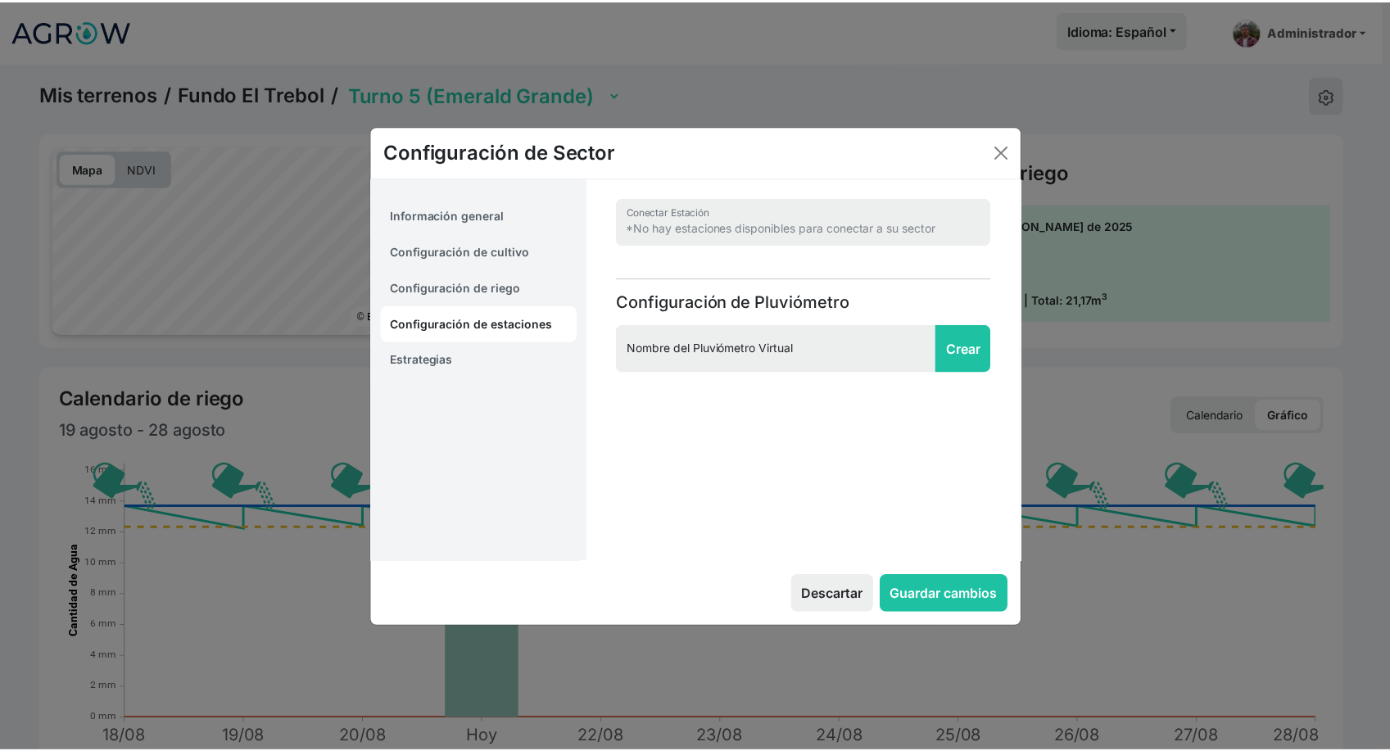
scroll to position [0, 0]
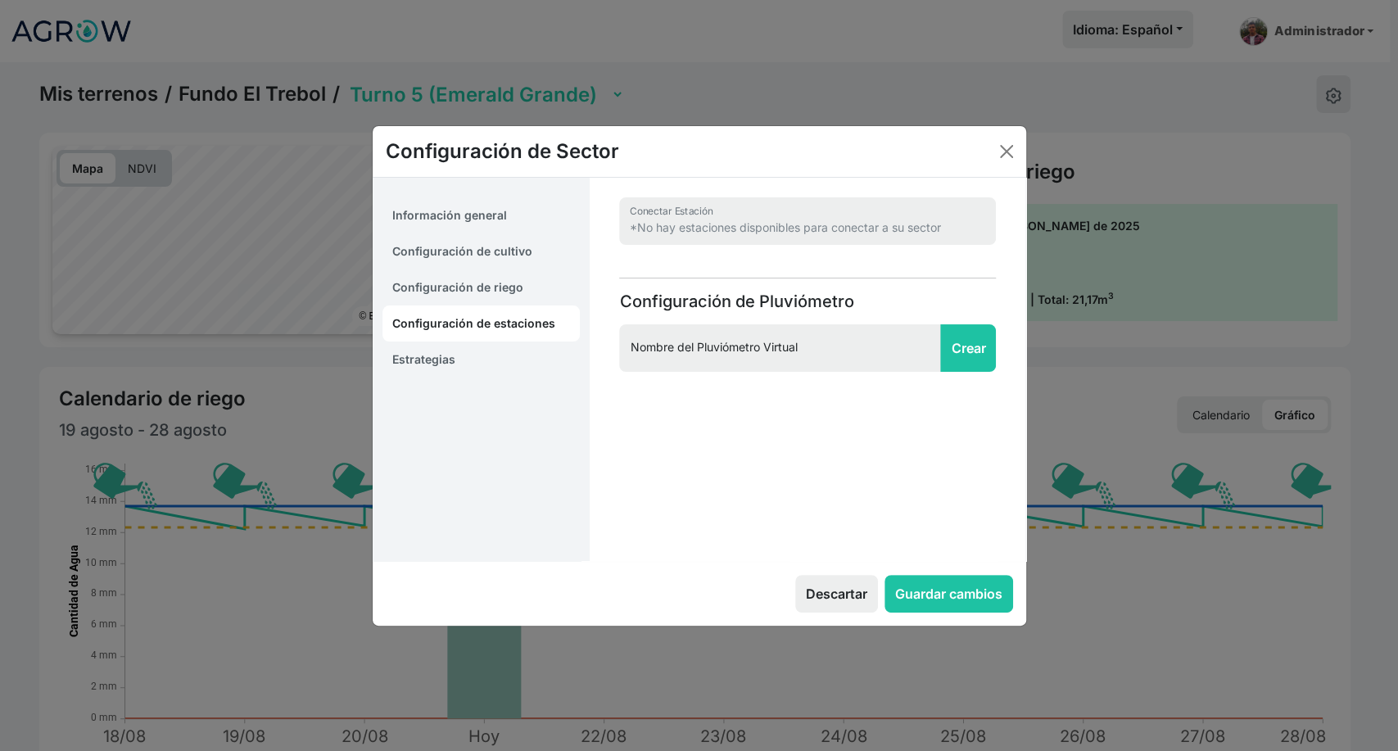
click at [445, 362] on link "Estrategias" at bounding box center [482, 360] width 198 height 36
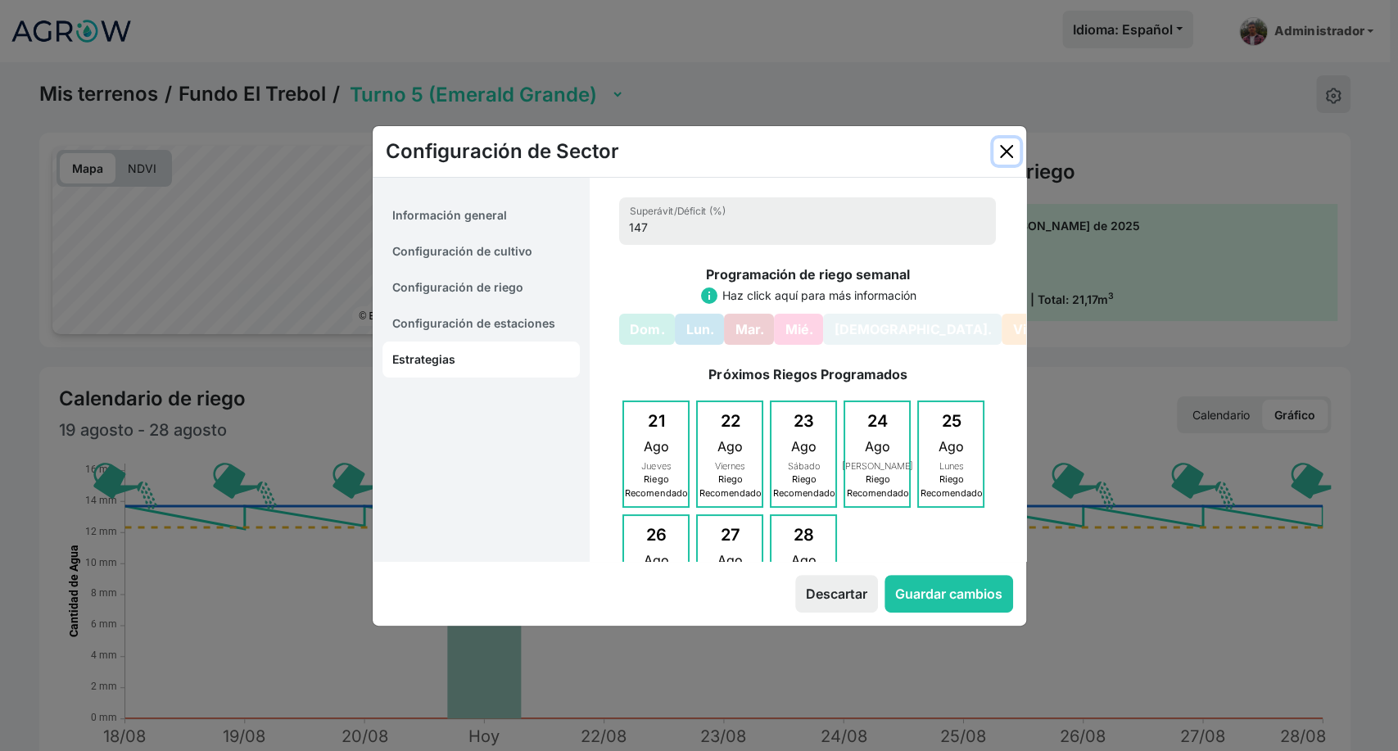
click at [1005, 147] on button "Close" at bounding box center [1007, 151] width 26 height 26
select select "15"
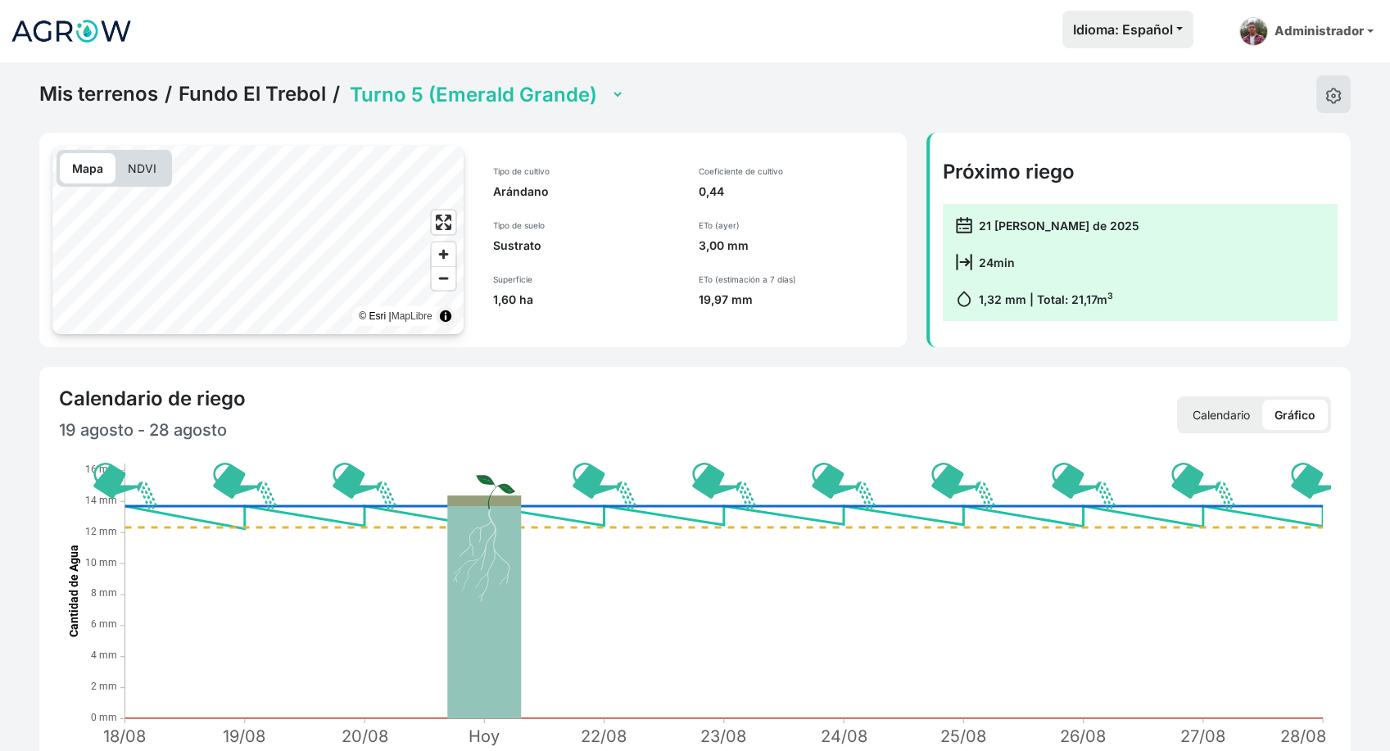
click at [521, 94] on select "Turno 1 (Sin plantar) Turno 2 (Biloxi) Turno 3 (Biloxi) Turno 4 (Emerald Pequeñ…" at bounding box center [485, 94] width 278 height 25
click at [346, 82] on select "Turno 1 (Sin plantar) Turno 2 (Biloxi) Turno 3 (Biloxi) Turno 4 (Emerald Pequeñ…" at bounding box center [485, 94] width 278 height 25
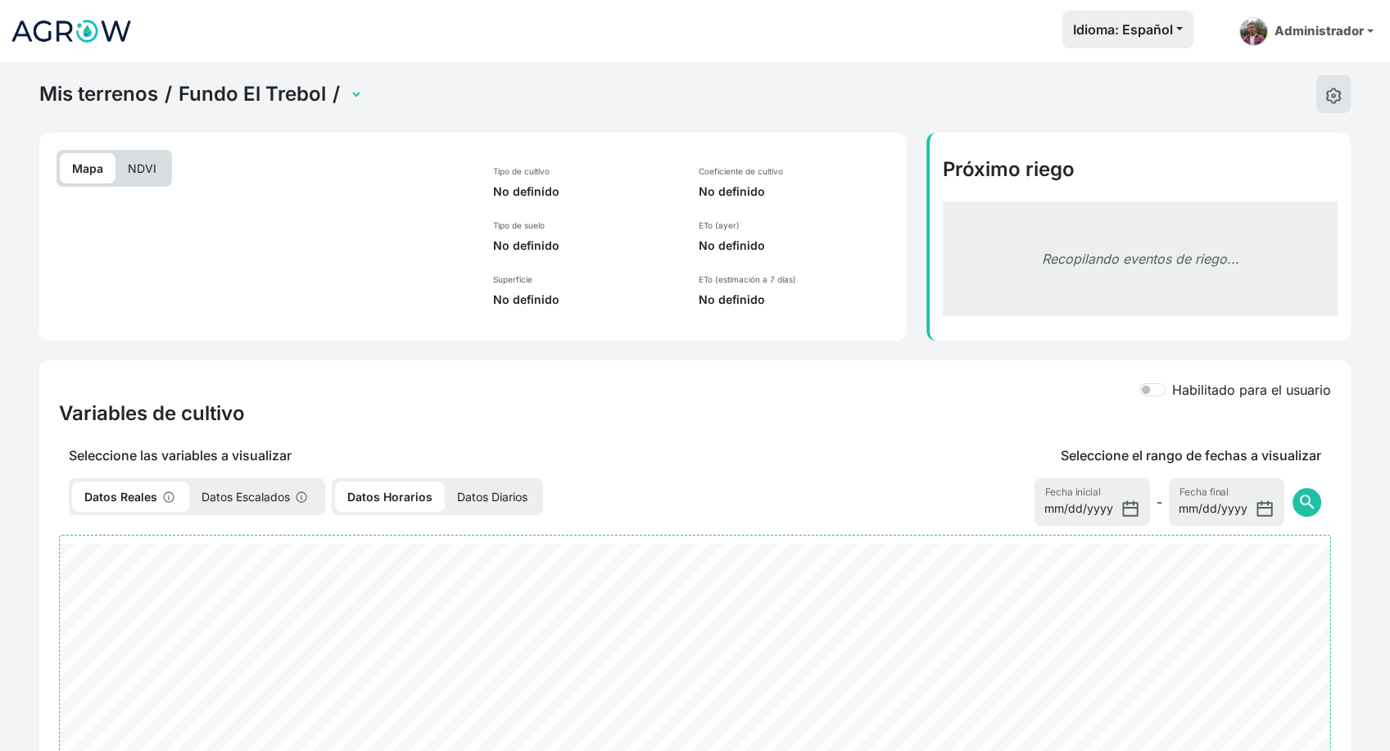
select select "2279"
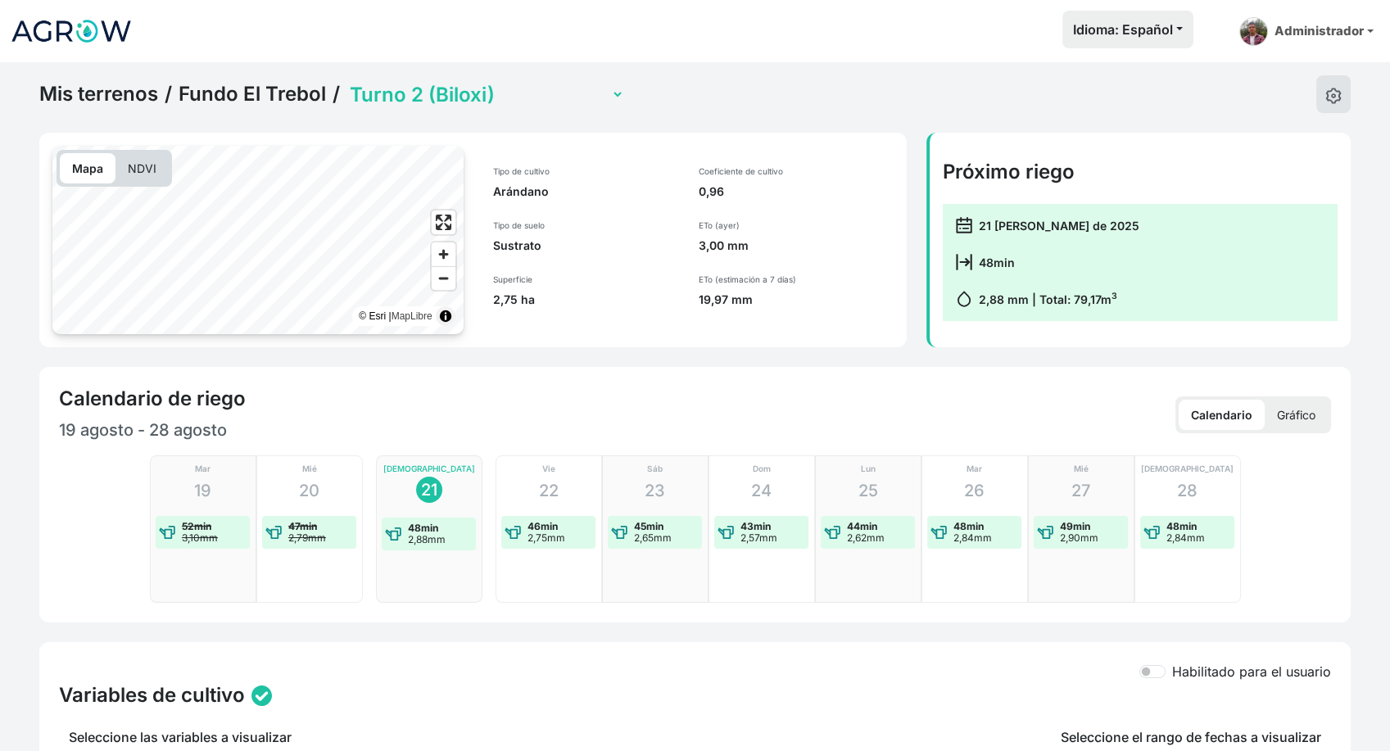
click at [1306, 411] on p "Gráfico" at bounding box center [1296, 415] width 63 height 30
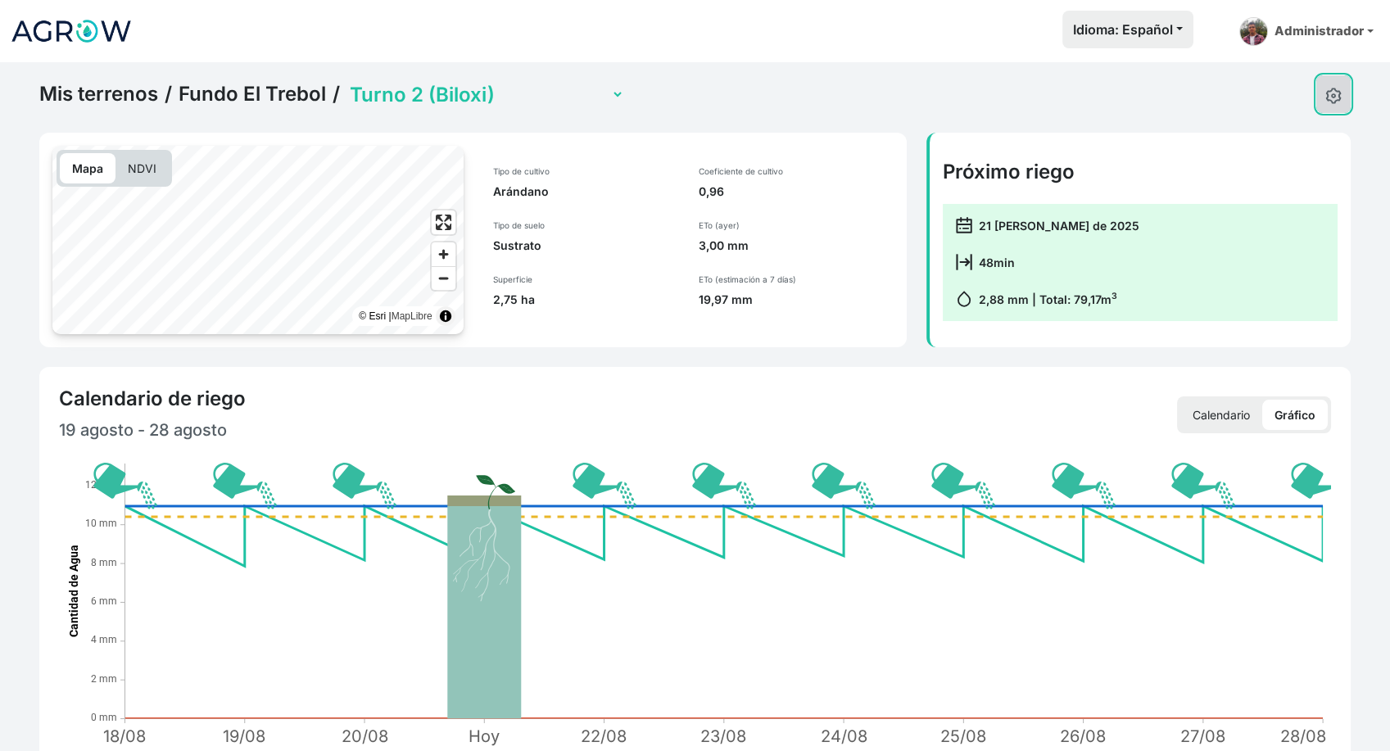
click at [1336, 102] on img at bounding box center [1333, 96] width 16 height 16
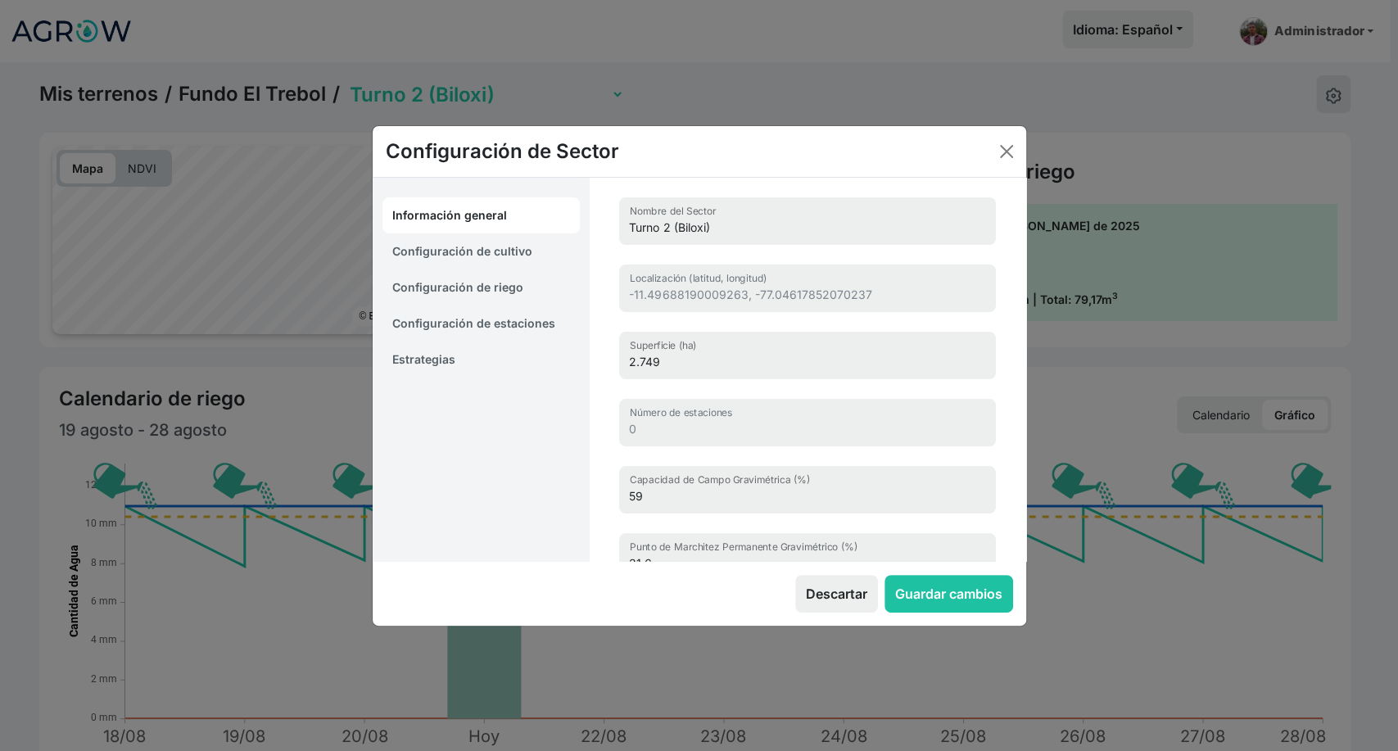
click at [446, 255] on link "Configuración de cultivo" at bounding box center [482, 251] width 198 height 36
select select "16210"
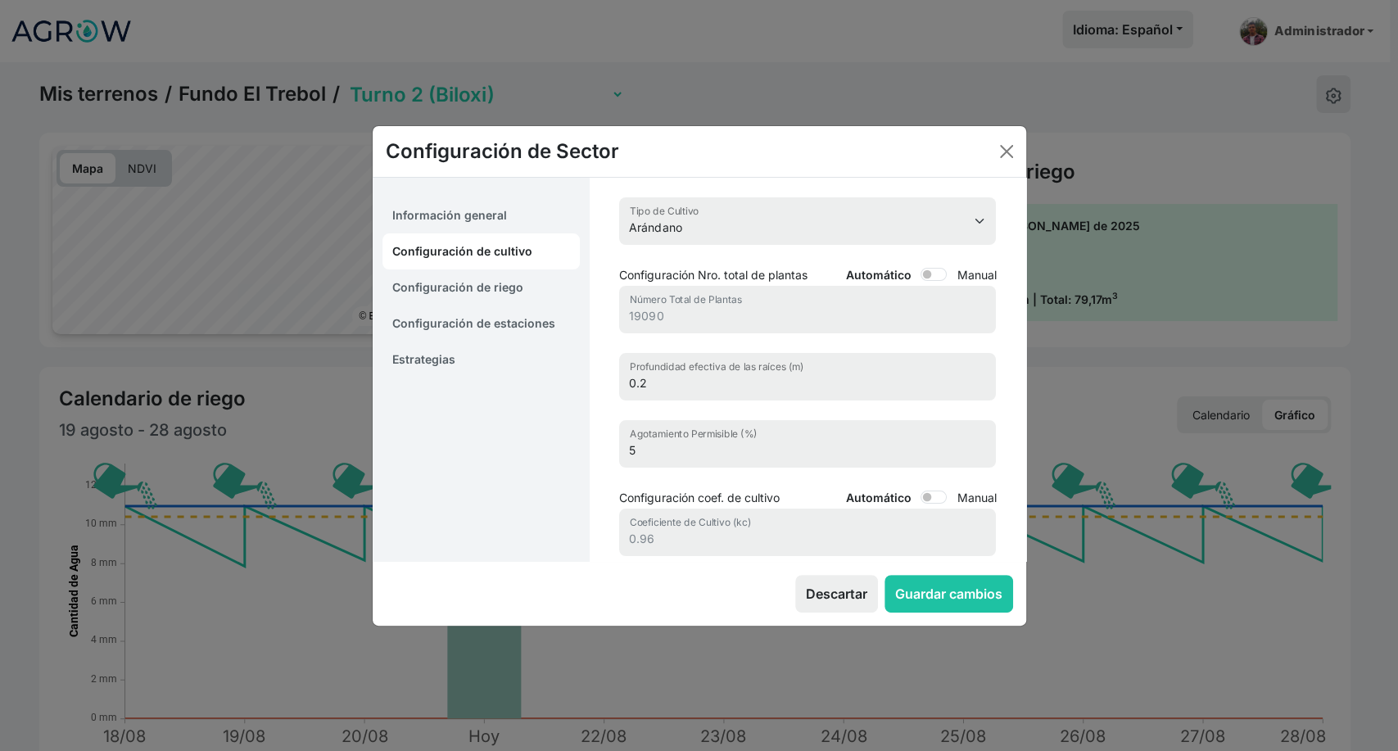
click at [451, 351] on link "Estrategias" at bounding box center [482, 360] width 198 height 36
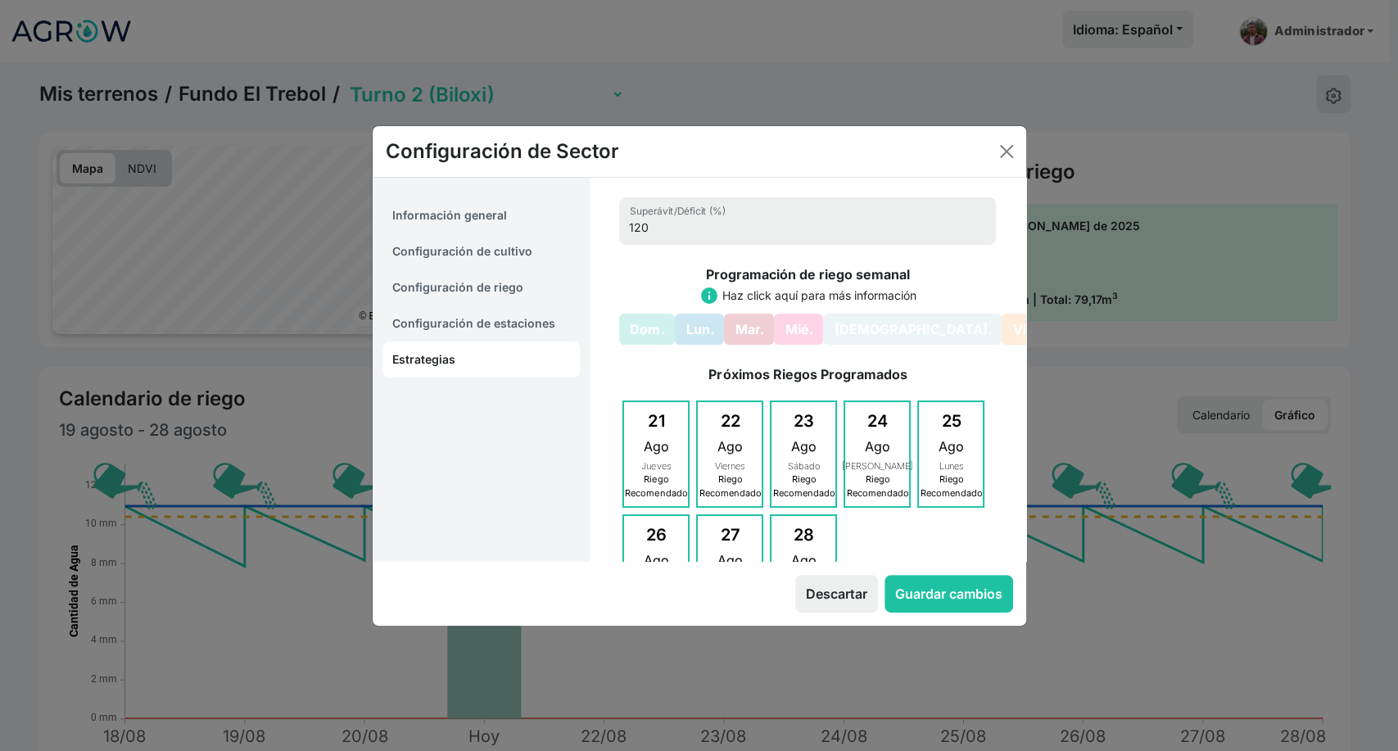
click at [471, 252] on link "Configuración de cultivo" at bounding box center [482, 251] width 198 height 36
select select "16210"
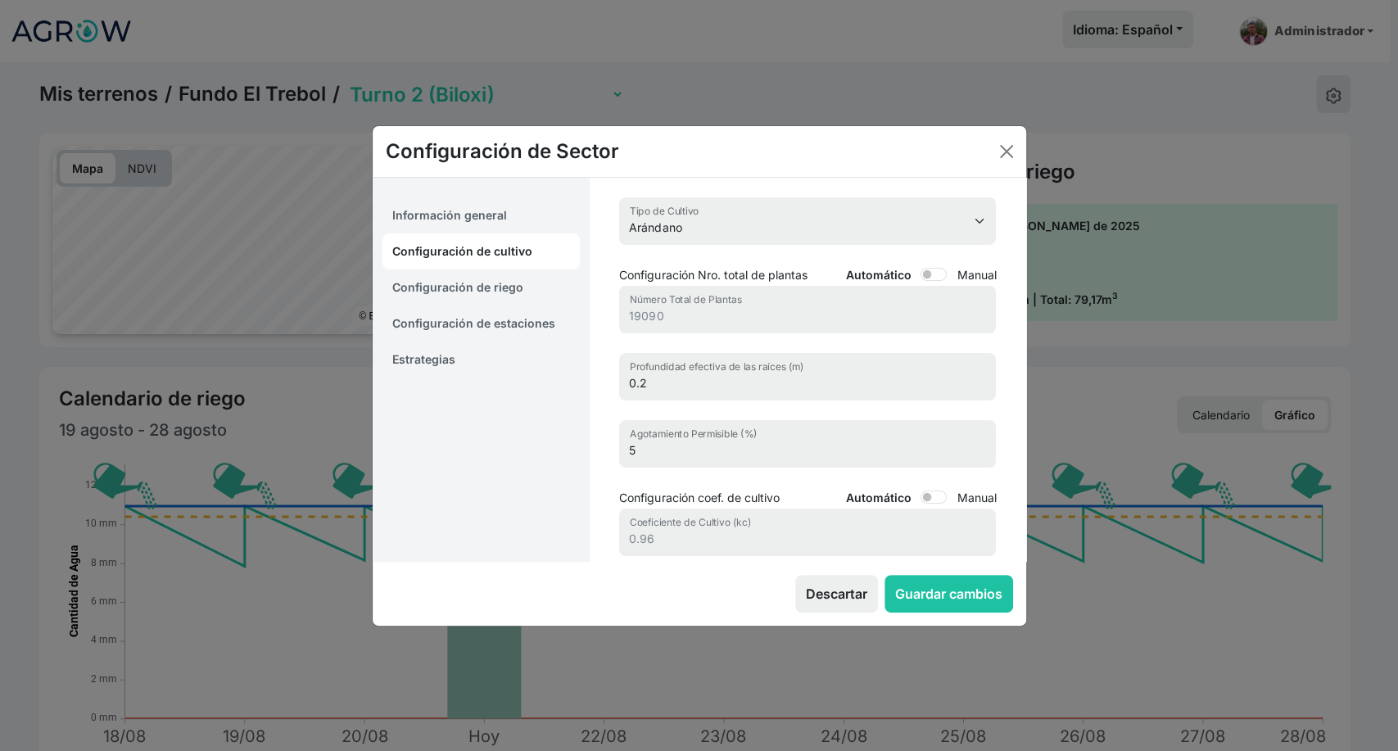
click at [1021, 146] on div "Configuración de Sector" at bounding box center [700, 152] width 654 height 52
click at [1016, 147] on button "Close" at bounding box center [1007, 151] width 26 height 26
